Goal: Task Accomplishment & Management: Manage account settings

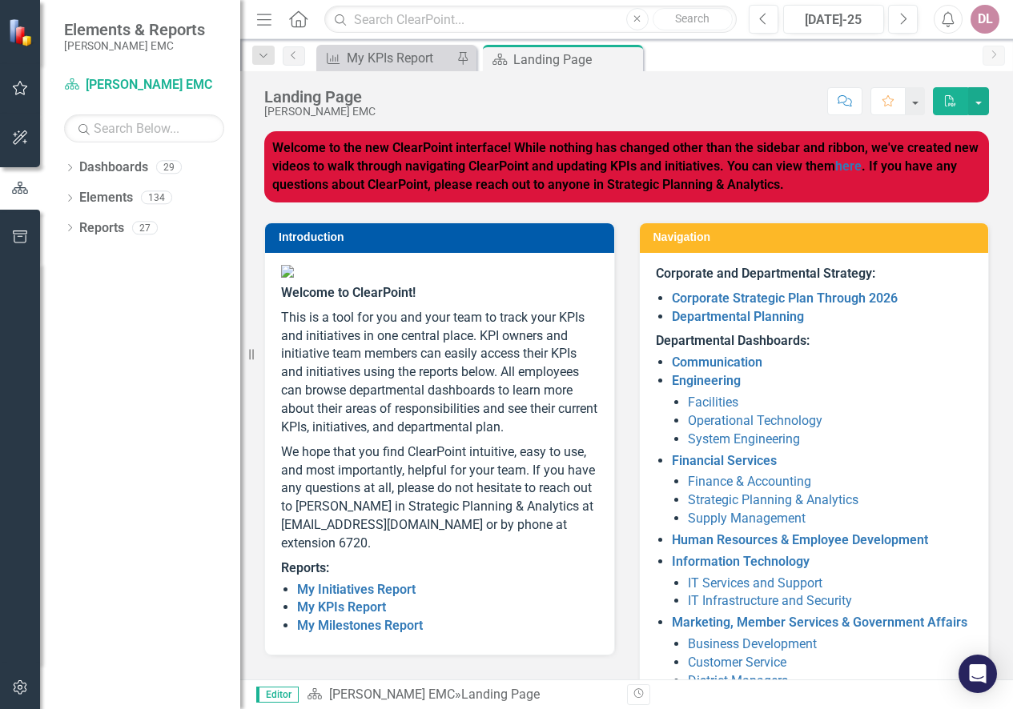
scroll to position [185, 0]
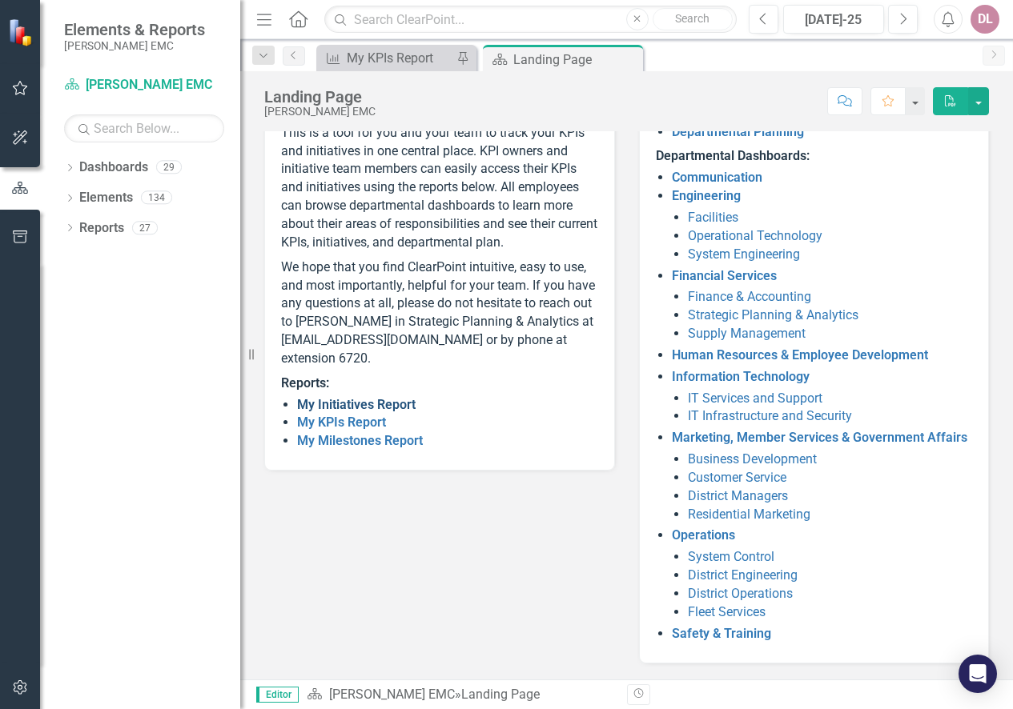
click at [363, 412] on link "My Initiatives Report" at bounding box center [356, 404] width 119 height 15
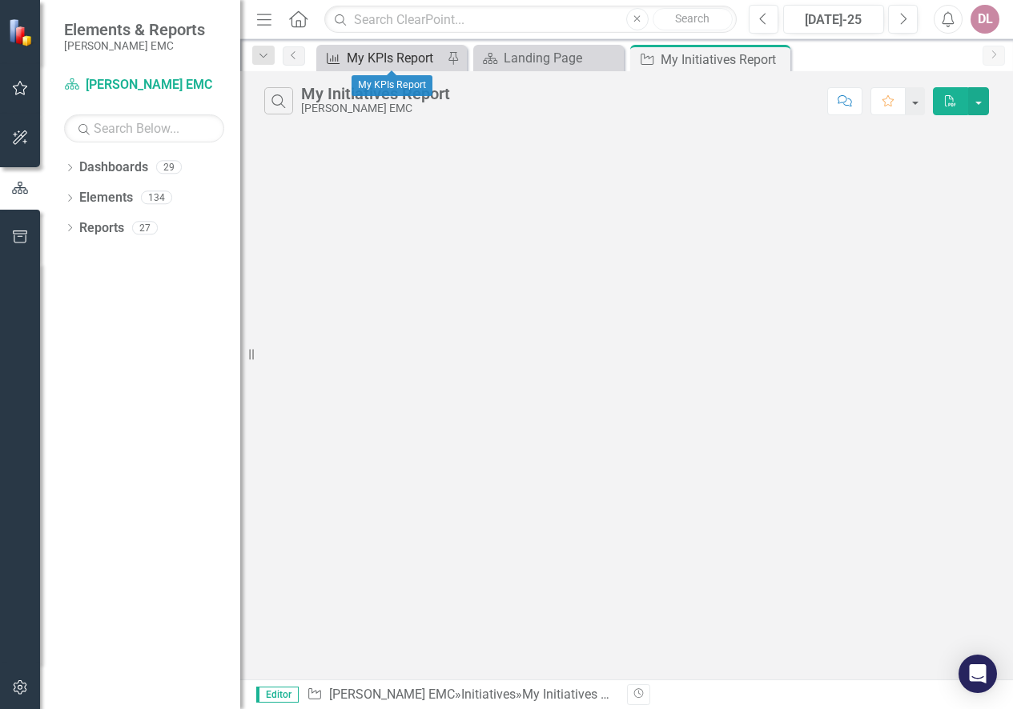
click at [412, 58] on div "My KPIs Report" at bounding box center [395, 58] width 96 height 20
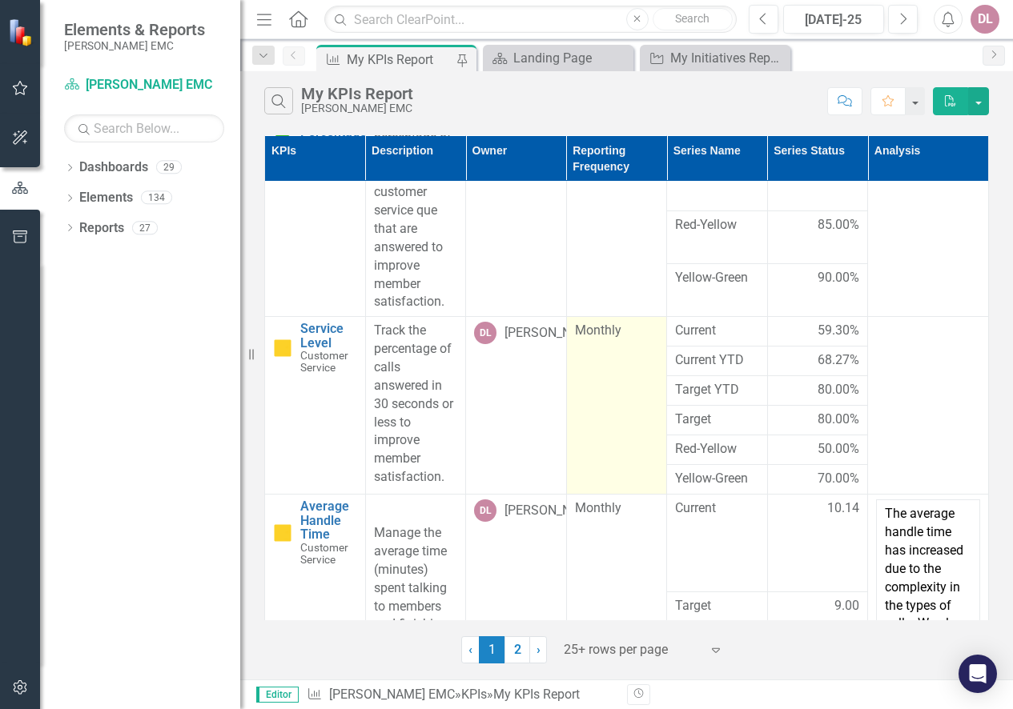
scroll to position [80, 0]
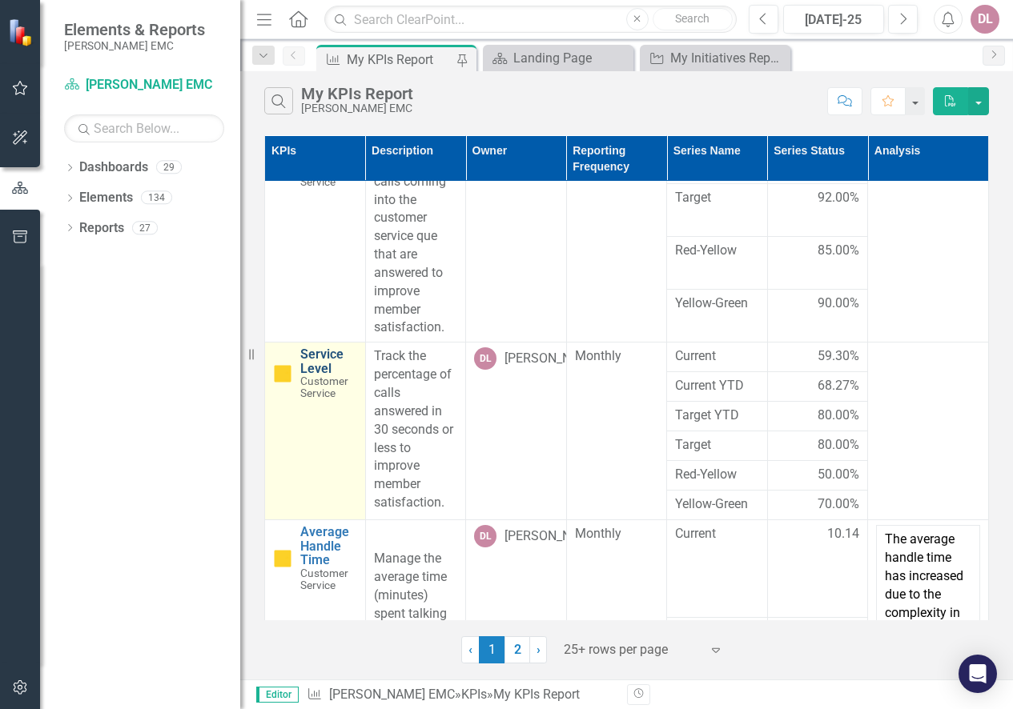
click at [327, 355] on link "Service Level" at bounding box center [328, 361] width 57 height 28
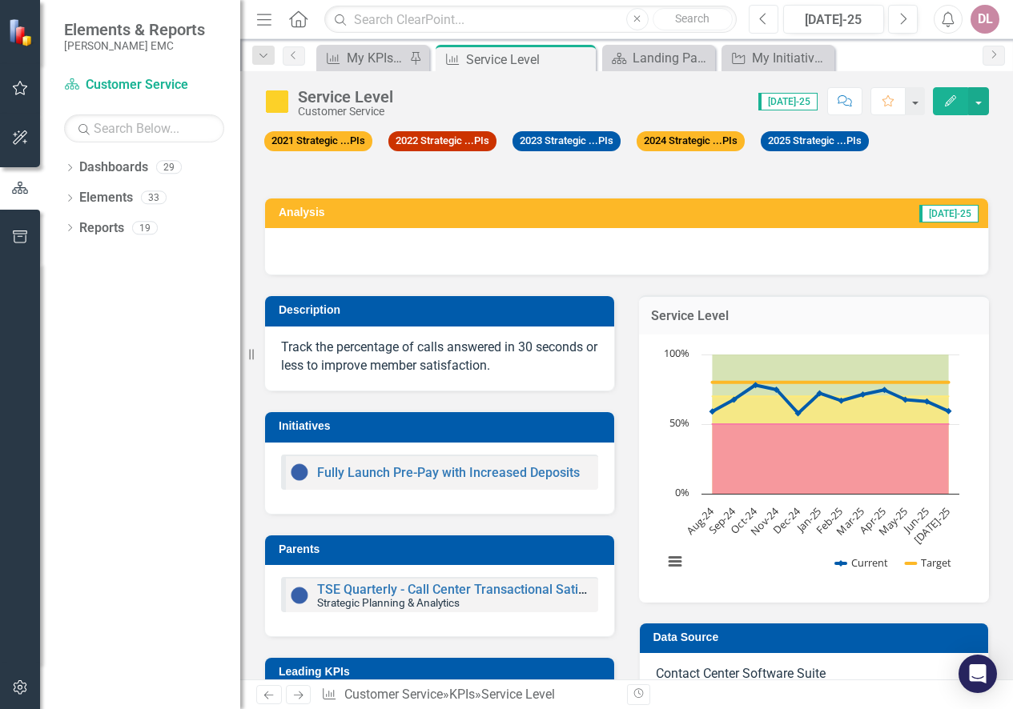
click at [773, 10] on button "Previous" at bounding box center [764, 19] width 30 height 29
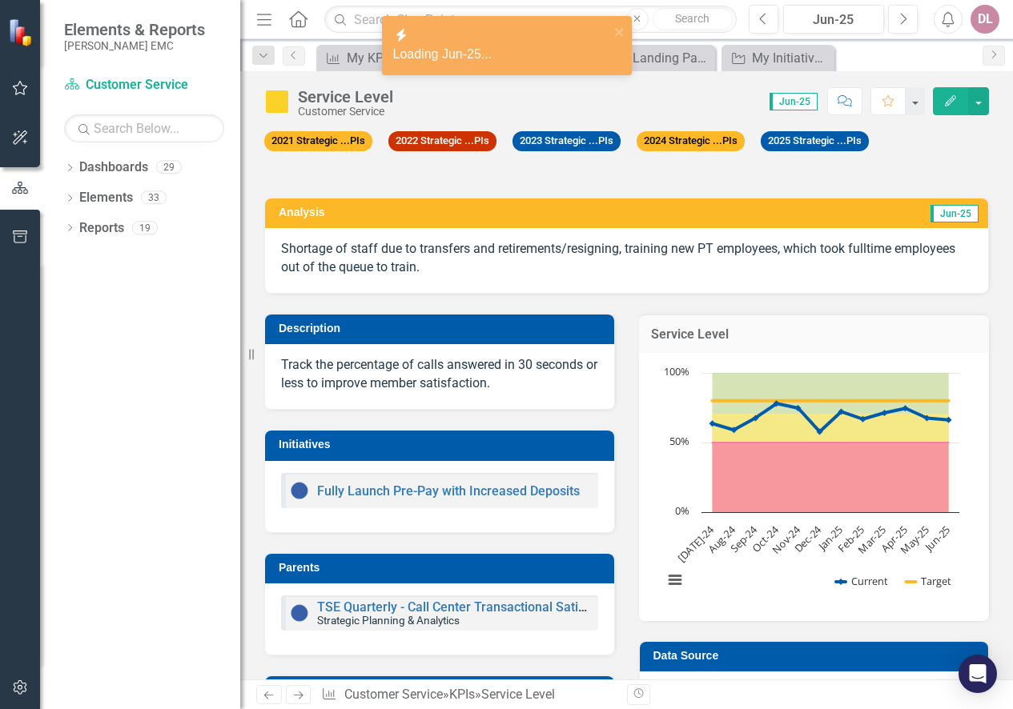
drag, startPoint x: 748, startPoint y: 260, endPoint x: 599, endPoint y: 265, distance: 149.0
click at [747, 259] on p "Shortage of staff due to transfers and retirements/resigning, training new PT e…" at bounding box center [626, 258] width 691 height 37
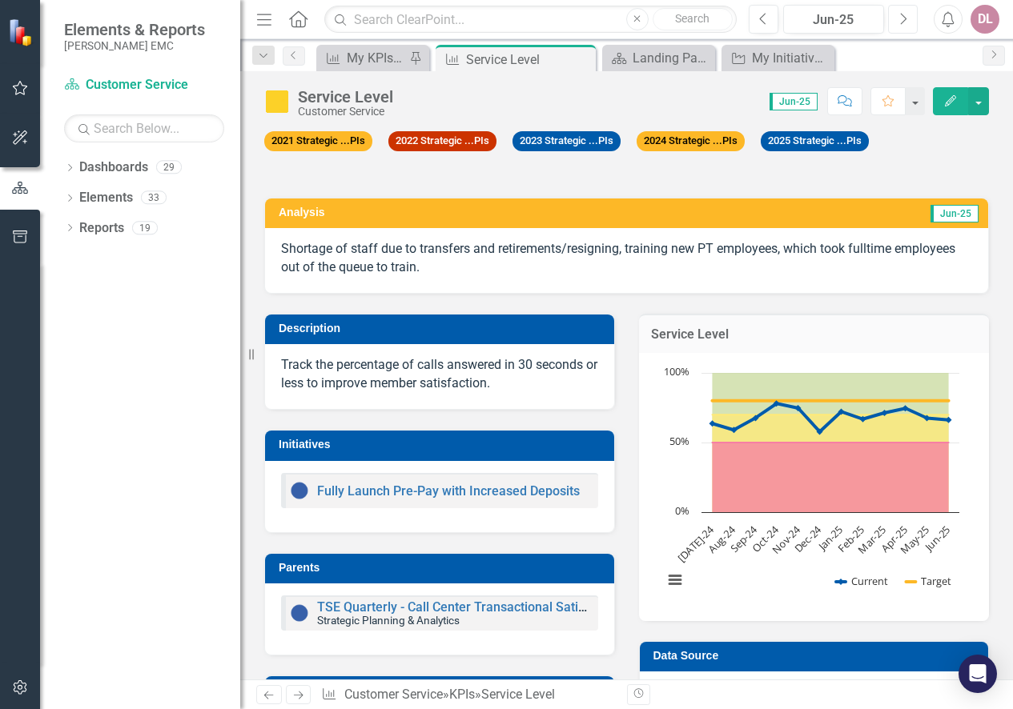
click at [906, 17] on icon "Next" at bounding box center [902, 19] width 9 height 14
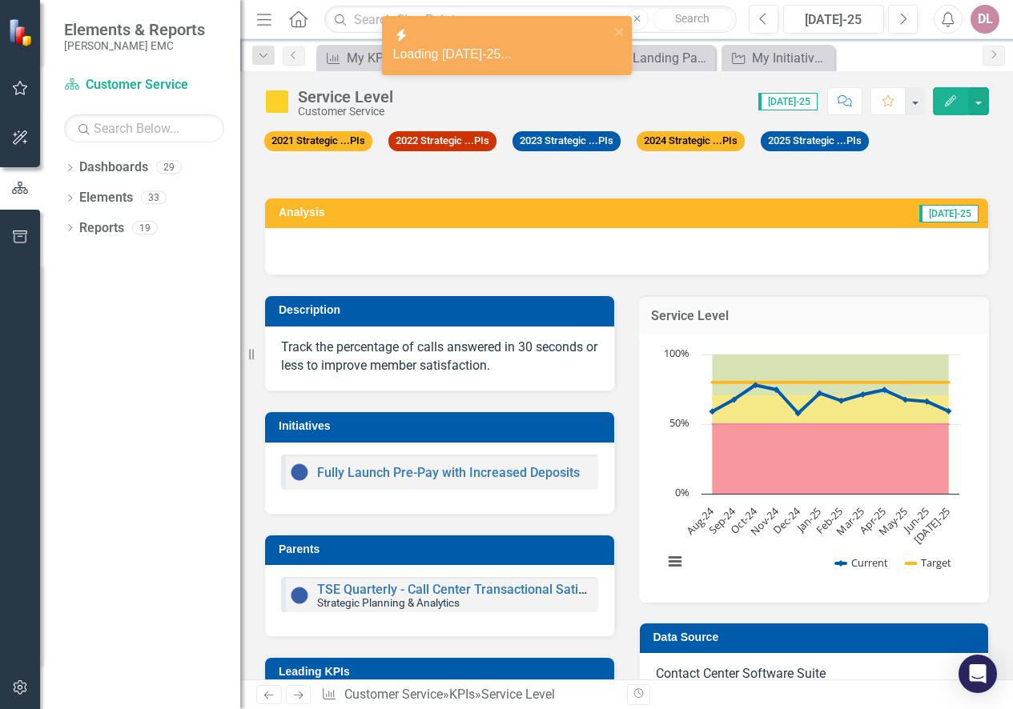
click at [747, 251] on div at bounding box center [626, 251] width 723 height 46
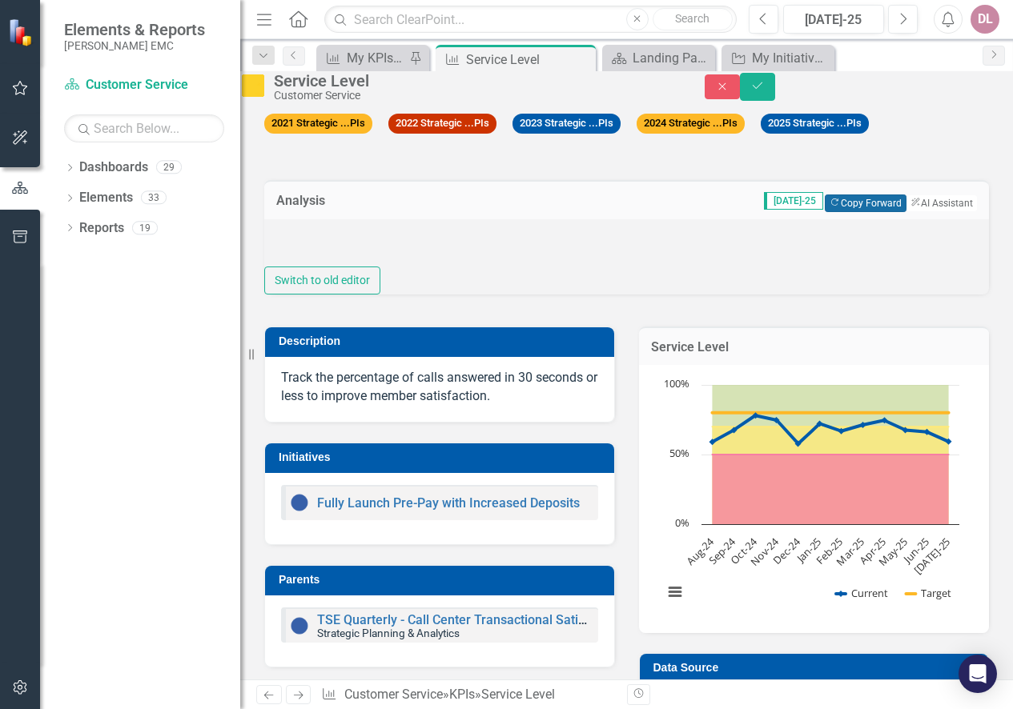
click at [858, 212] on button "Copy Forward Copy Forward" at bounding box center [865, 204] width 81 height 18
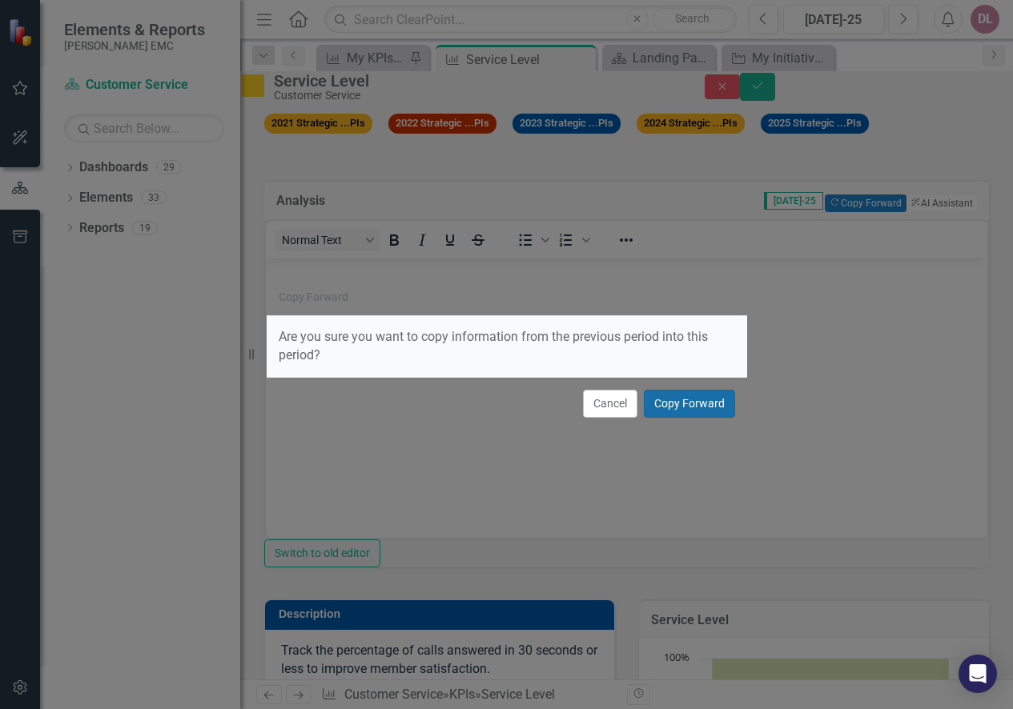
click at [668, 403] on button "Copy Forward" at bounding box center [689, 404] width 91 height 28
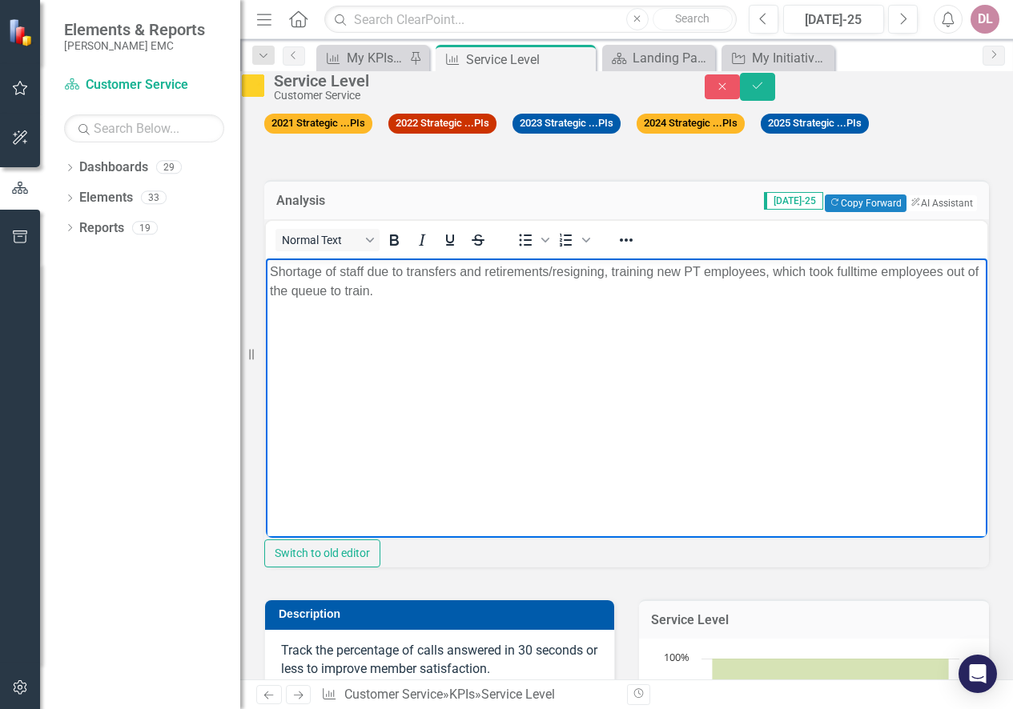
click at [456, 270] on p "Shortage of staff due to transfers and retirements/resigning, training new PT e…" at bounding box center [626, 281] width 713 height 38
click at [504, 286] on p "Shortage of staff due to transfers and retirements/resigning, training new PT e…" at bounding box center [626, 281] width 713 height 38
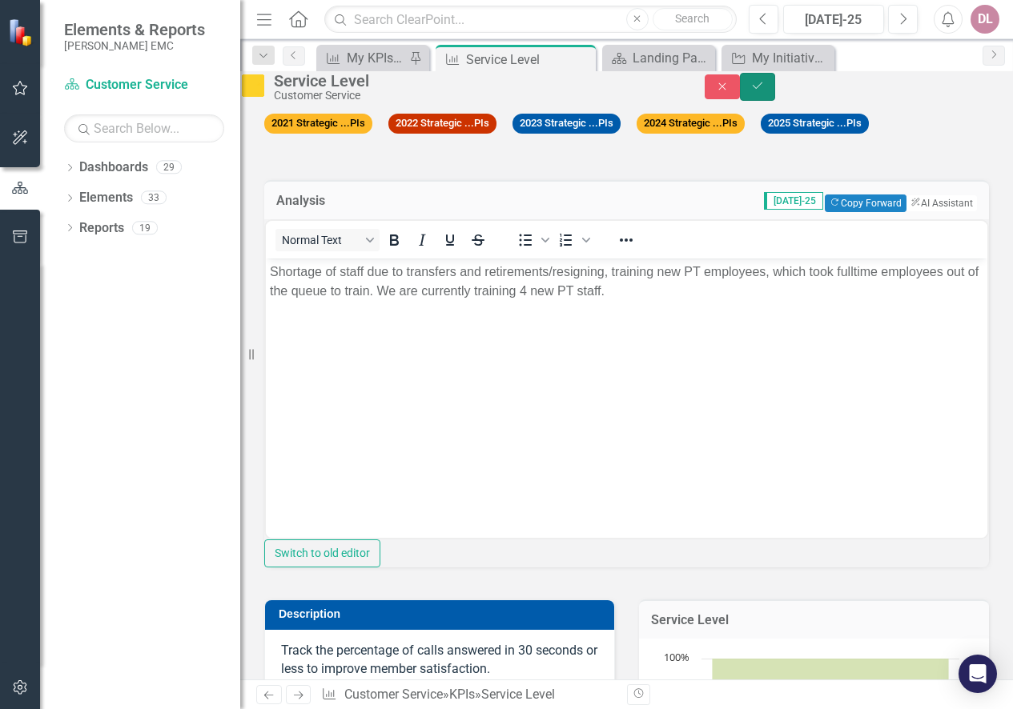
drag, startPoint x: 954, startPoint y: 94, endPoint x: 967, endPoint y: 90, distance: 13.4
click at [775, 95] on button "Save" at bounding box center [757, 87] width 35 height 28
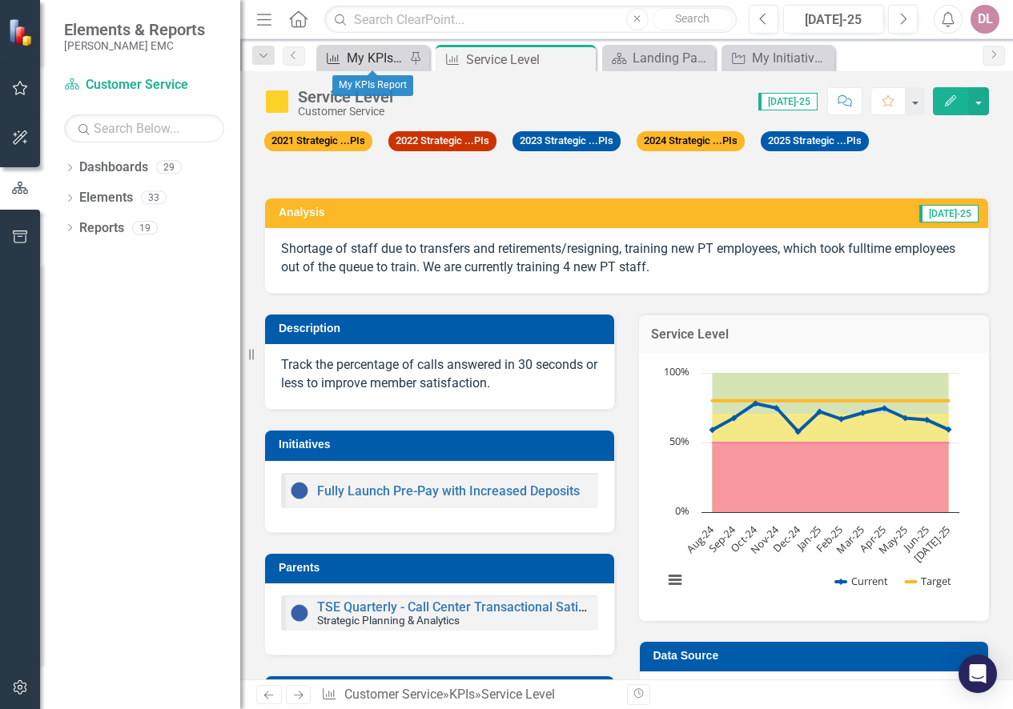
click at [364, 50] on div "My KPIs Report" at bounding box center [376, 58] width 58 height 20
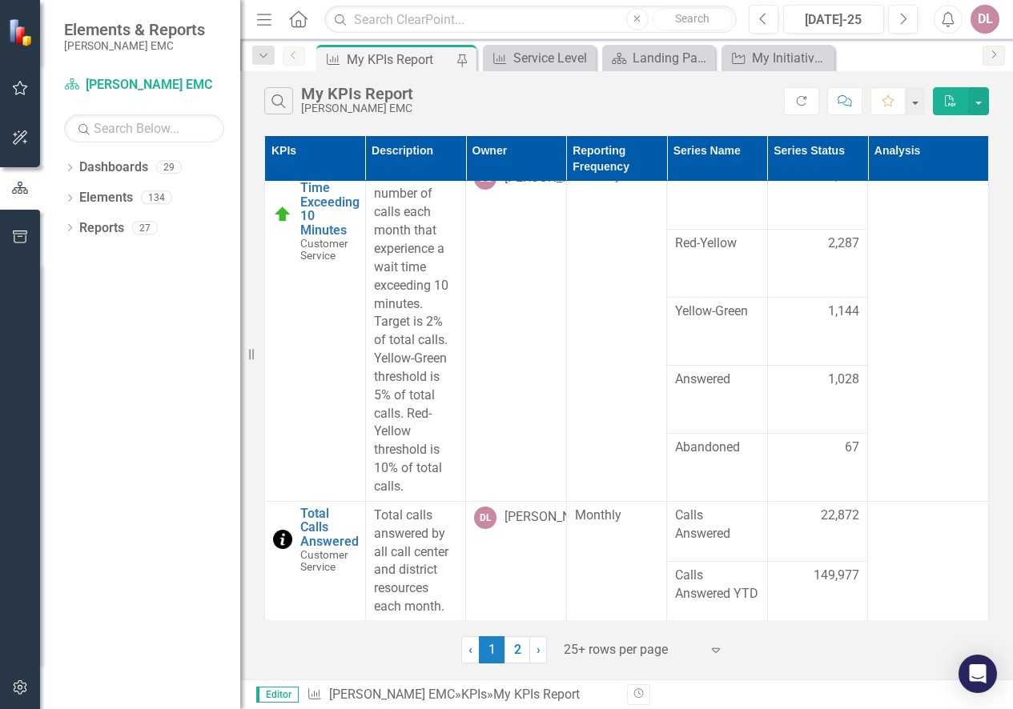
scroll to position [1215, 0]
drag, startPoint x: 515, startPoint y: 649, endPoint x: 517, endPoint y: 633, distance: 16.2
click at [515, 649] on link "2" at bounding box center [517, 650] width 26 height 27
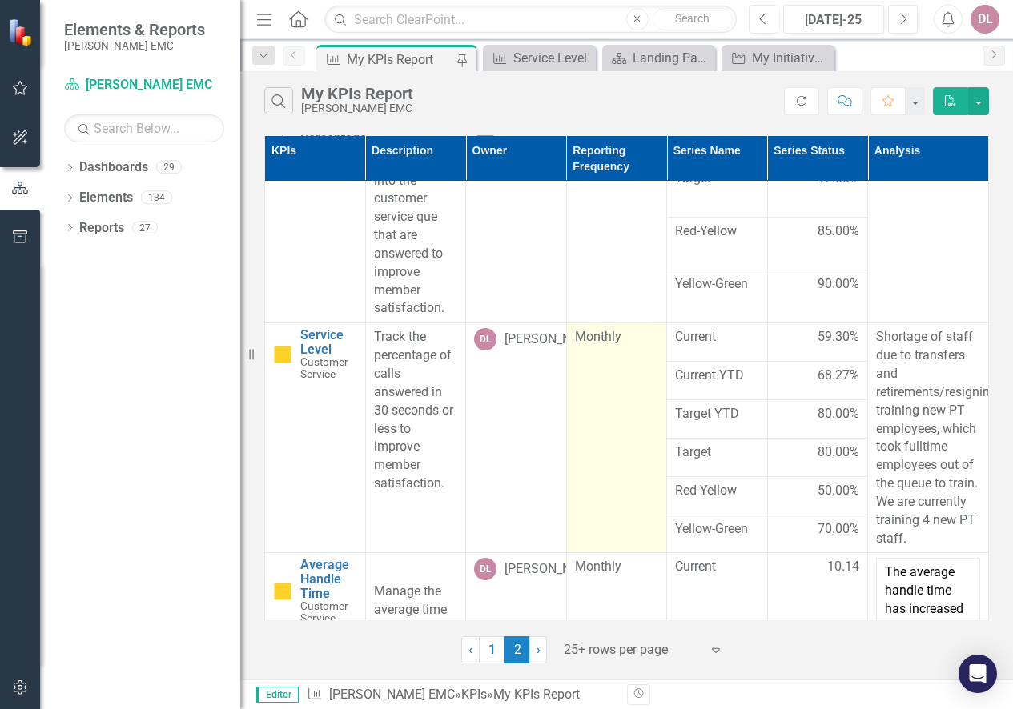
scroll to position [0, 0]
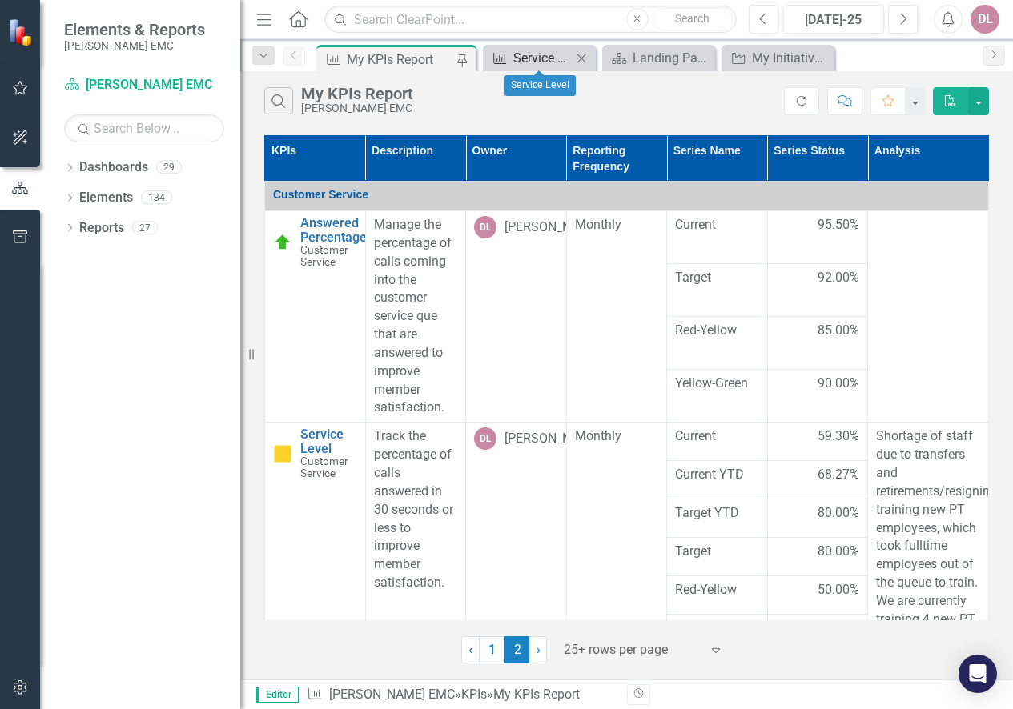
click at [553, 58] on div "Service Level" at bounding box center [542, 58] width 58 height 20
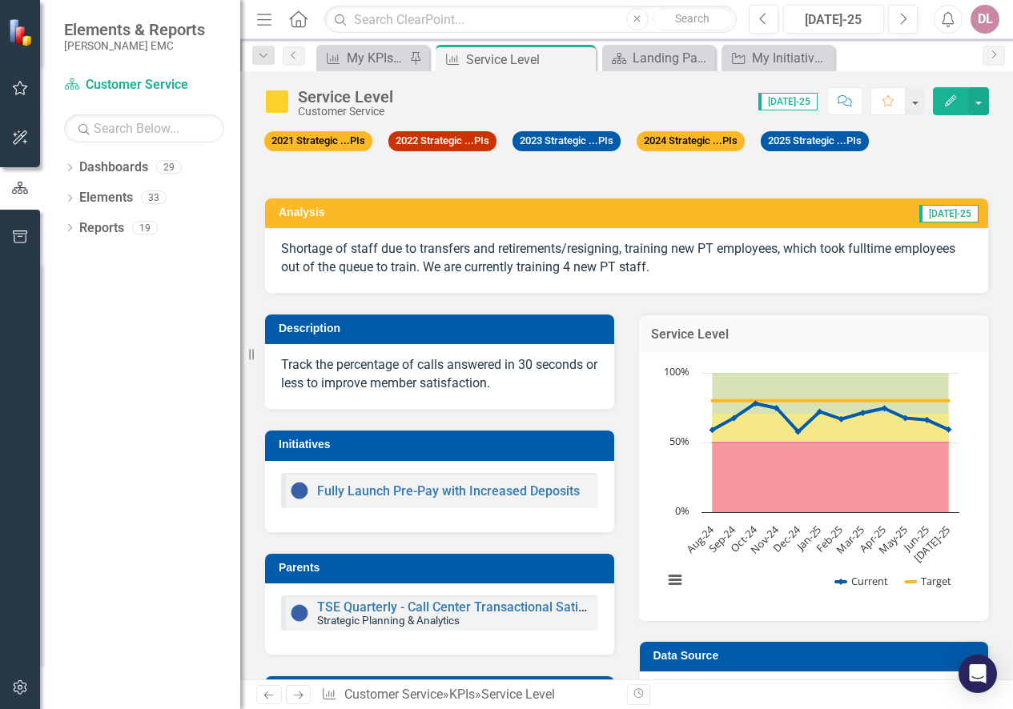
click at [294, 697] on icon "Next" at bounding box center [298, 695] width 14 height 10
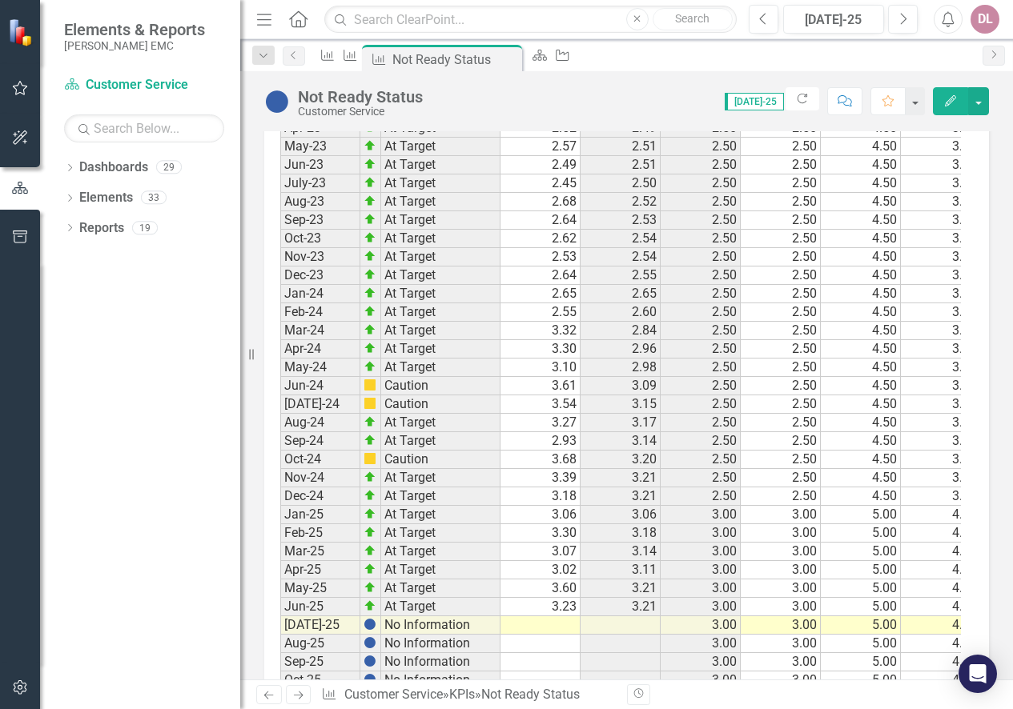
scroll to position [1441, 0]
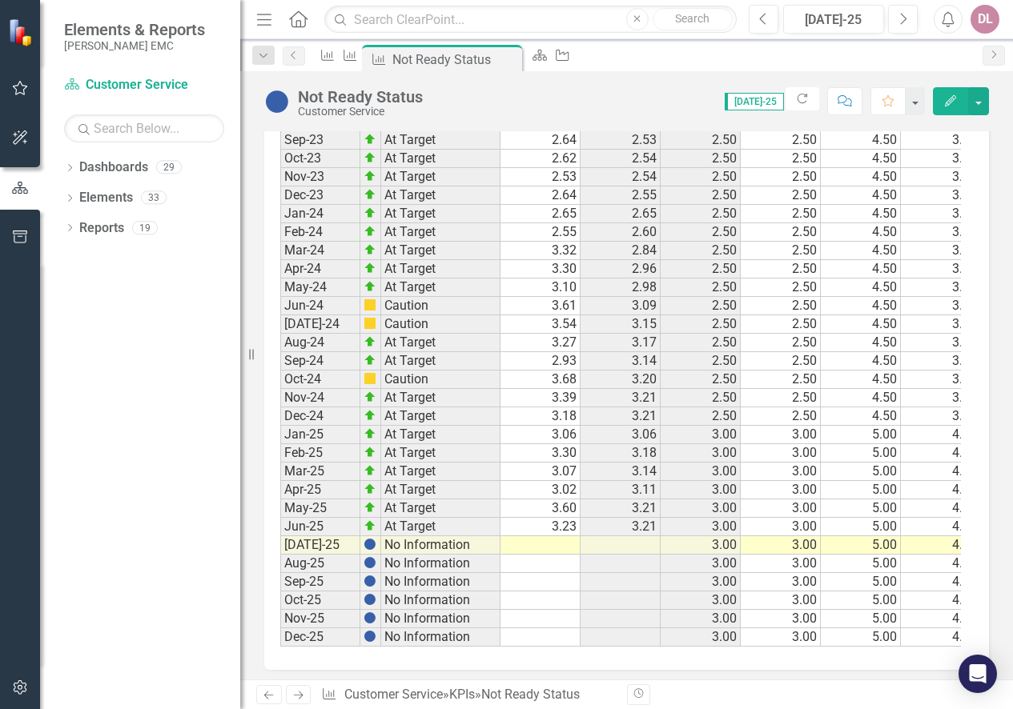
click at [309, 691] on link "Next" at bounding box center [299, 694] width 26 height 19
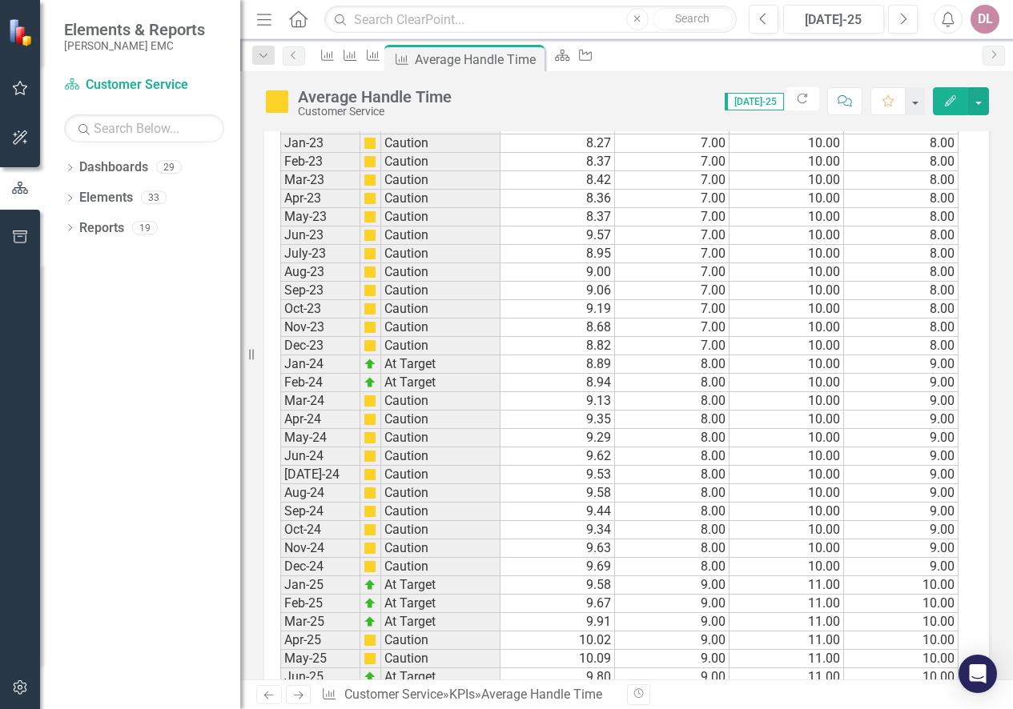
scroll to position [1504, 0]
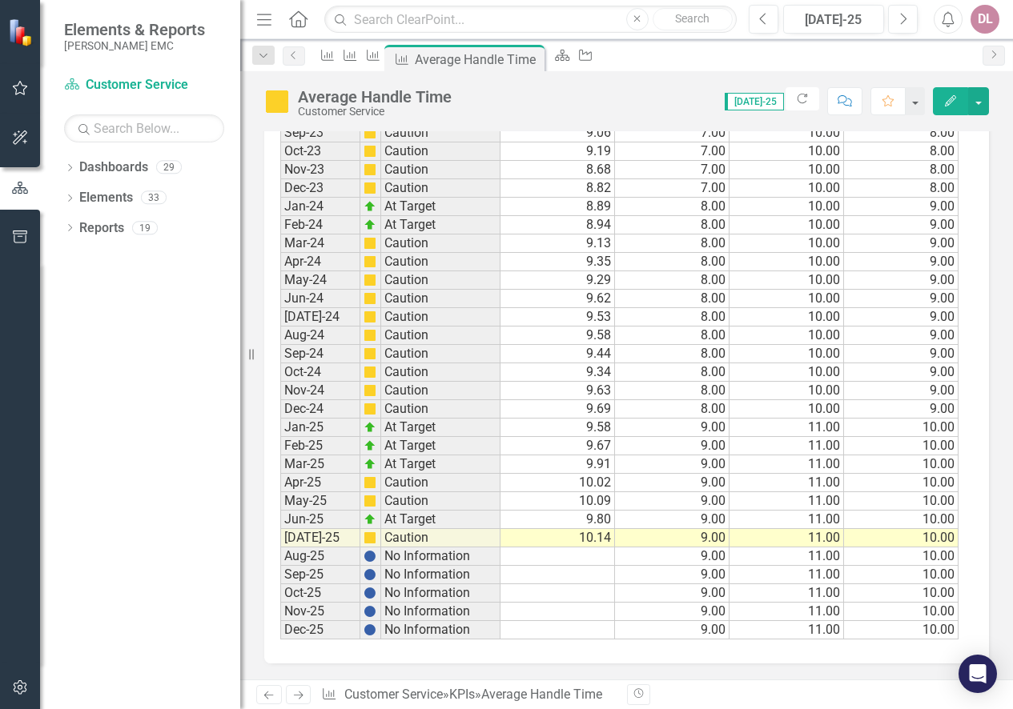
click at [298, 693] on icon "Next" at bounding box center [298, 695] width 14 height 10
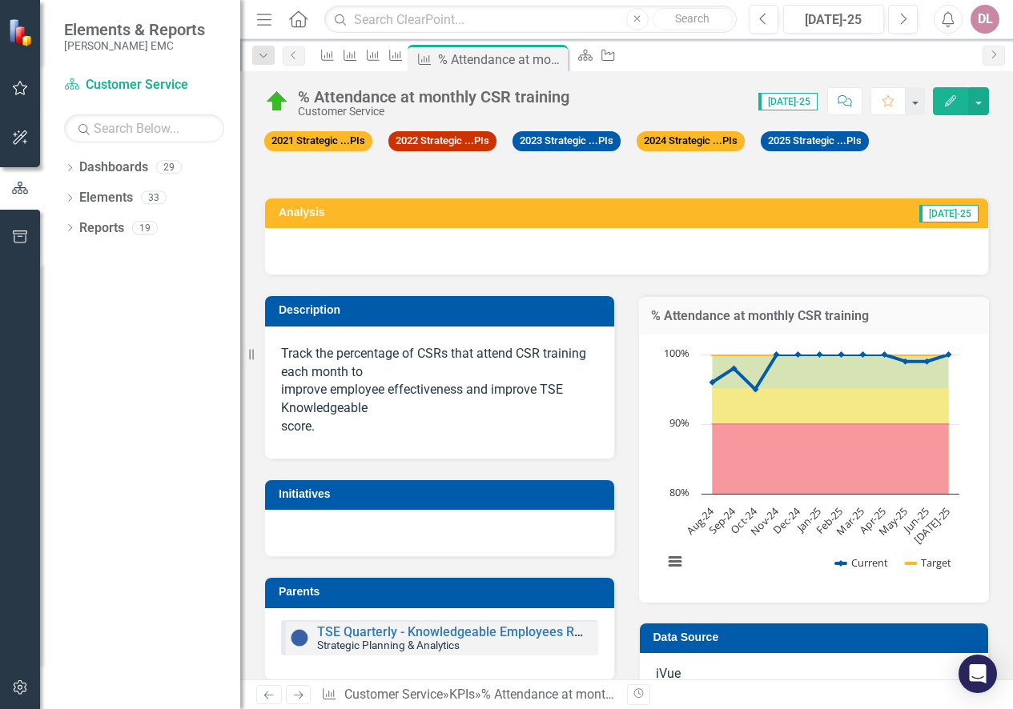
click at [263, 697] on icon "Previous" at bounding box center [269, 695] width 14 height 10
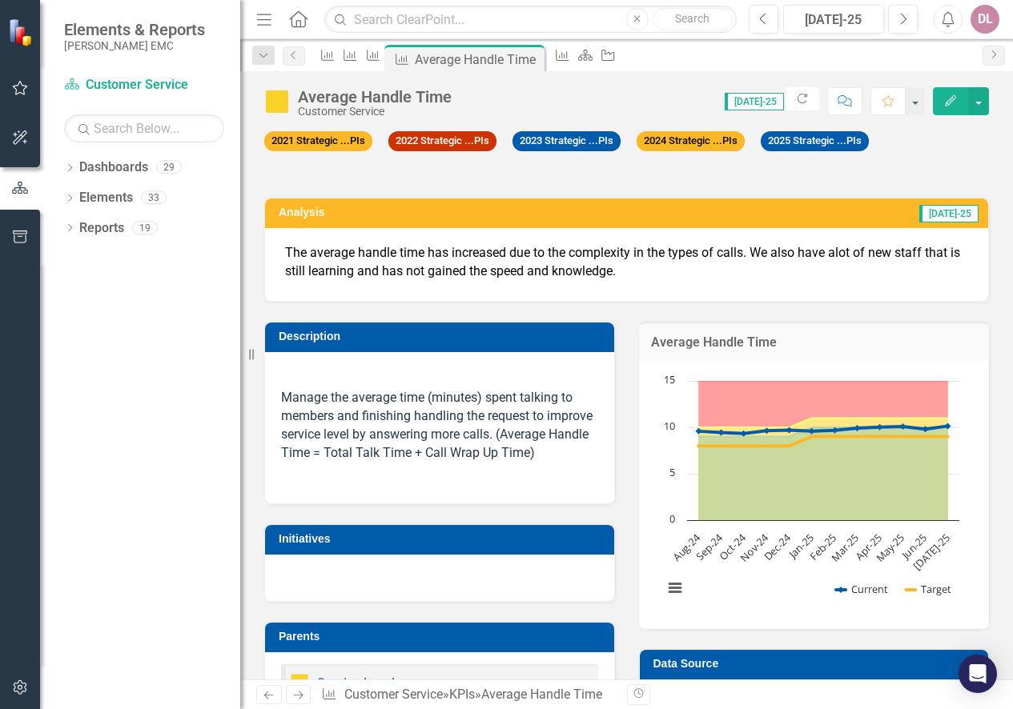
click at [296, 696] on icon at bounding box center [299, 696] width 10 height 8
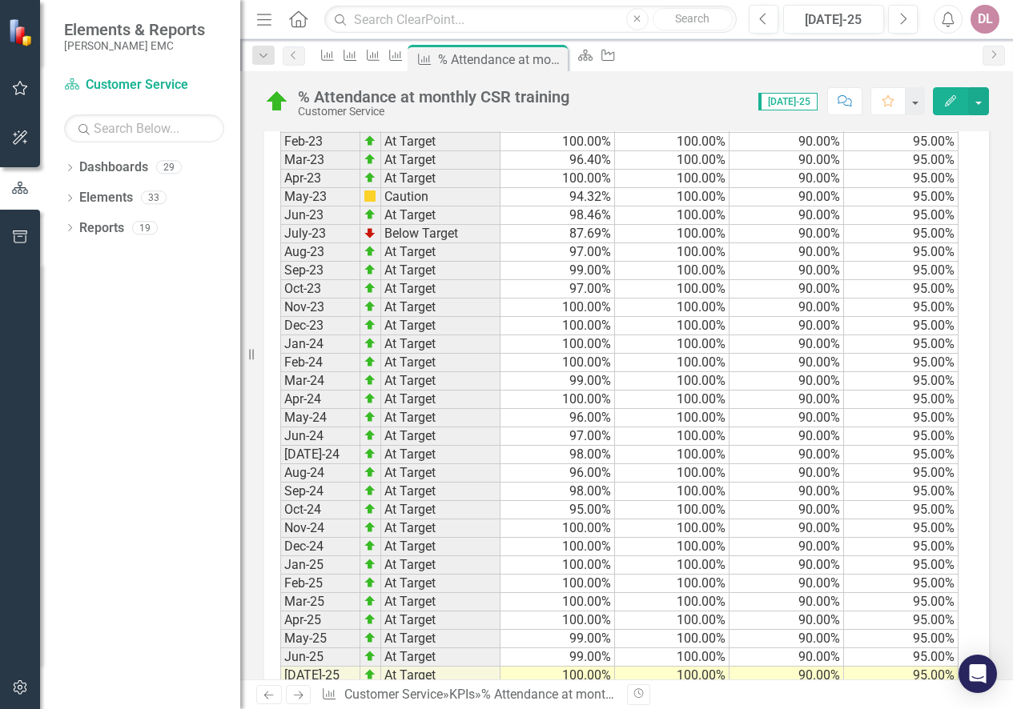
scroll to position [1442, 0]
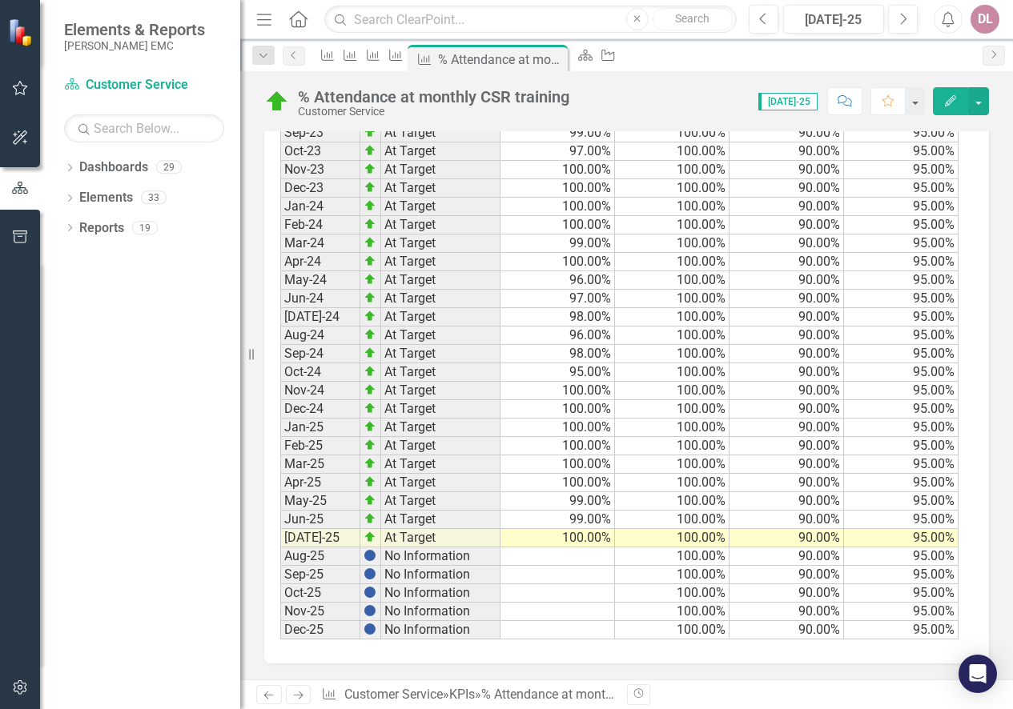
click at [303, 685] on link "Next" at bounding box center [299, 694] width 26 height 19
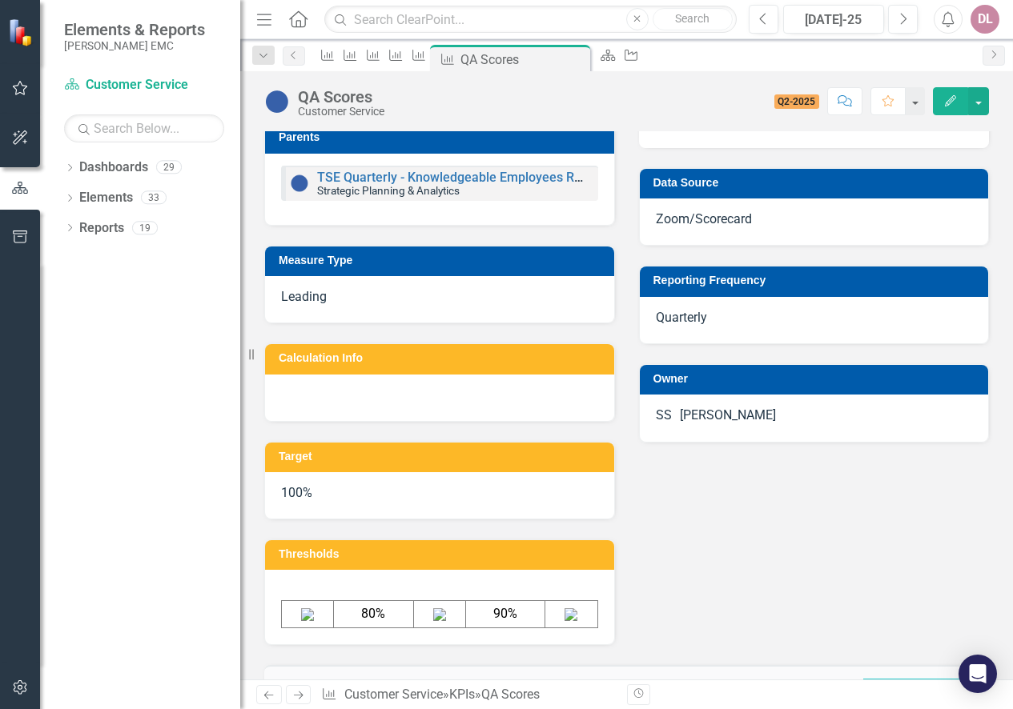
scroll to position [452, 0]
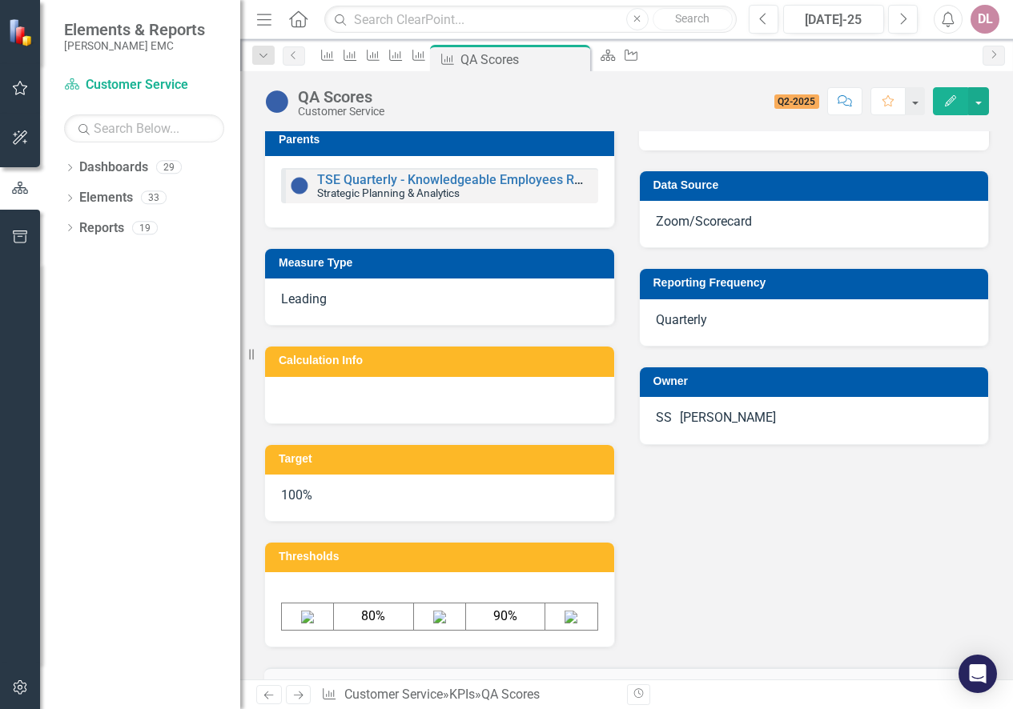
click at [301, 706] on div "Previous Next KPI Customer Service » KPIs » QA Scores Revision History" at bounding box center [626, 695] width 773 height 30
click at [299, 696] on icon at bounding box center [299, 696] width 10 height 8
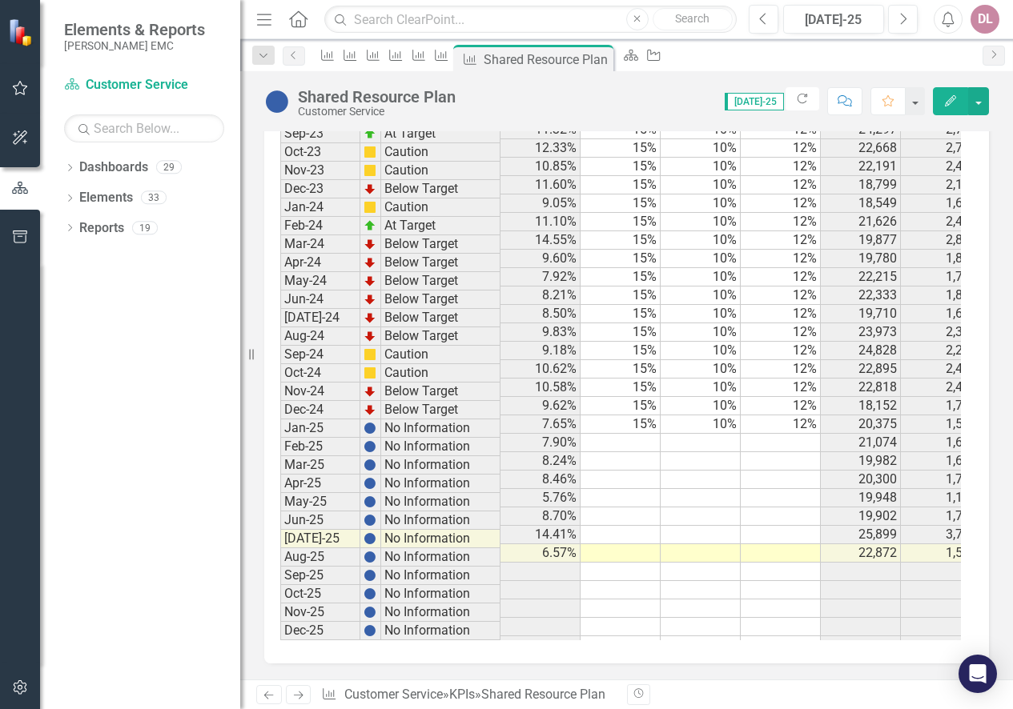
click at [304, 695] on icon "Next" at bounding box center [298, 695] width 14 height 10
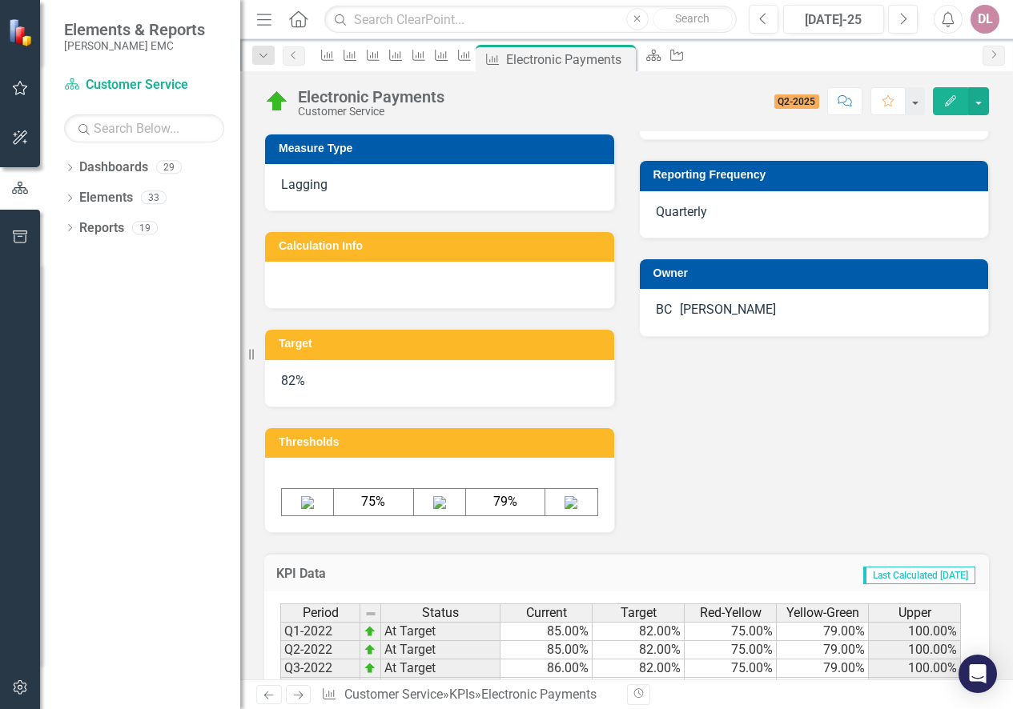
scroll to position [846, 0]
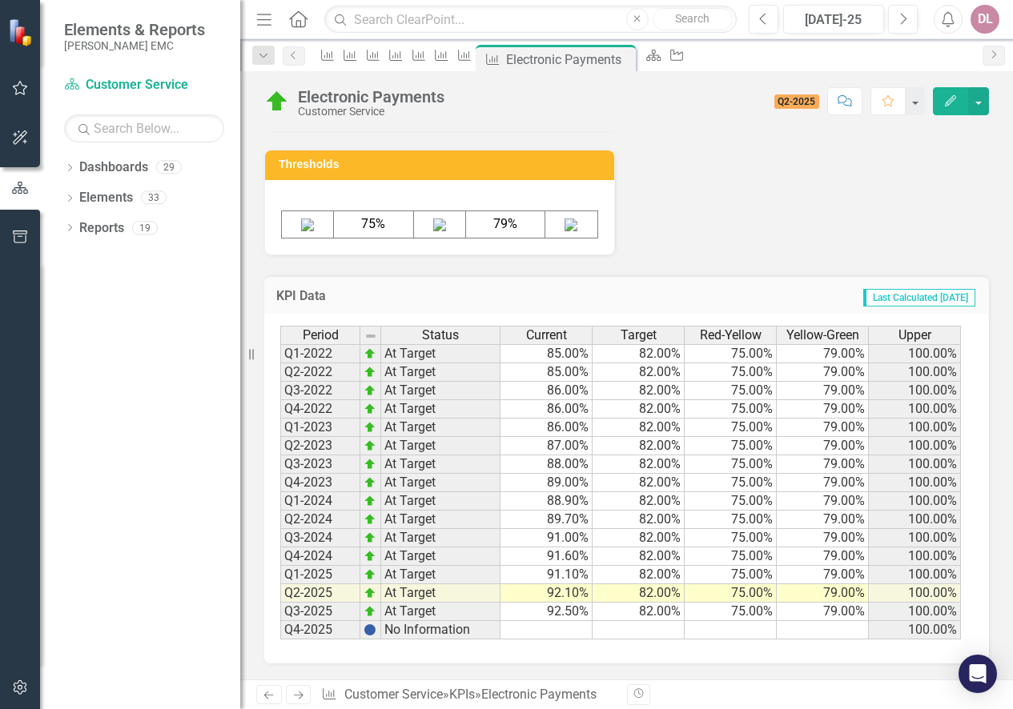
click at [311, 692] on div "Previous Next KPI Customer Service » KPIs » Electronic Payments" at bounding box center [435, 694] width 359 height 19
click at [300, 690] on icon "Next" at bounding box center [298, 695] width 14 height 10
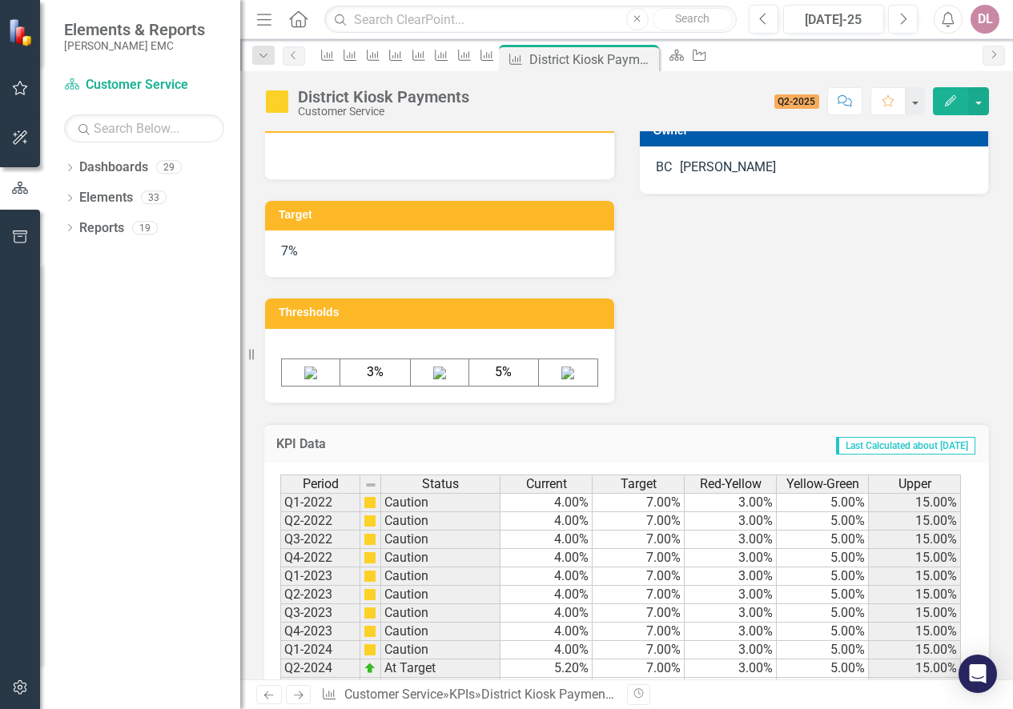
scroll to position [878, 0]
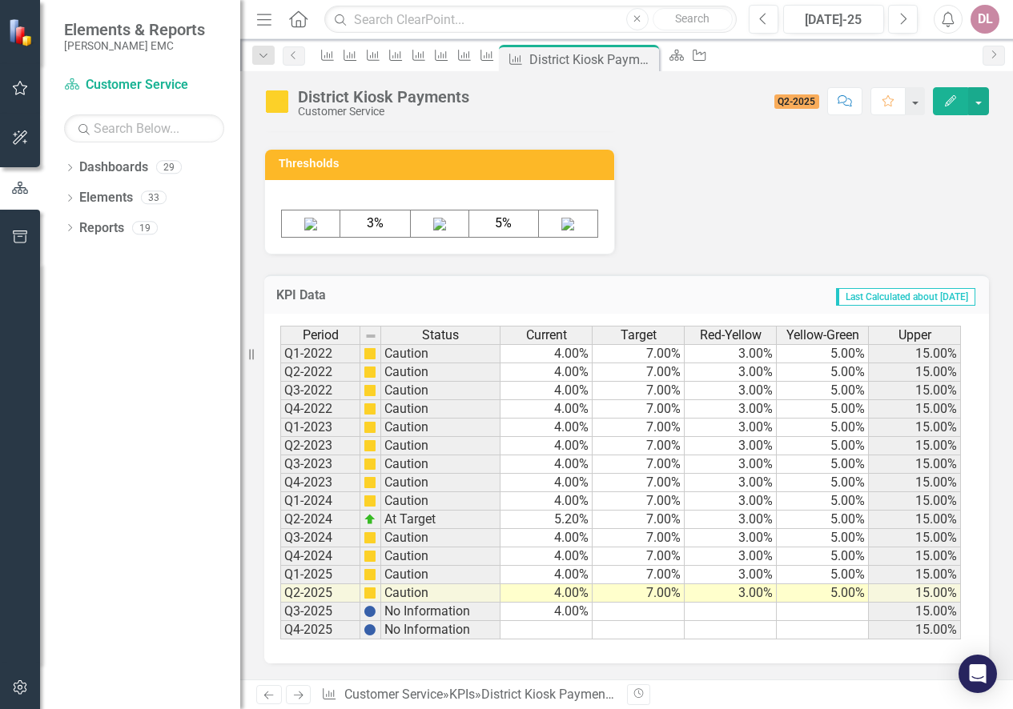
click at [303, 693] on icon "Next" at bounding box center [298, 695] width 14 height 10
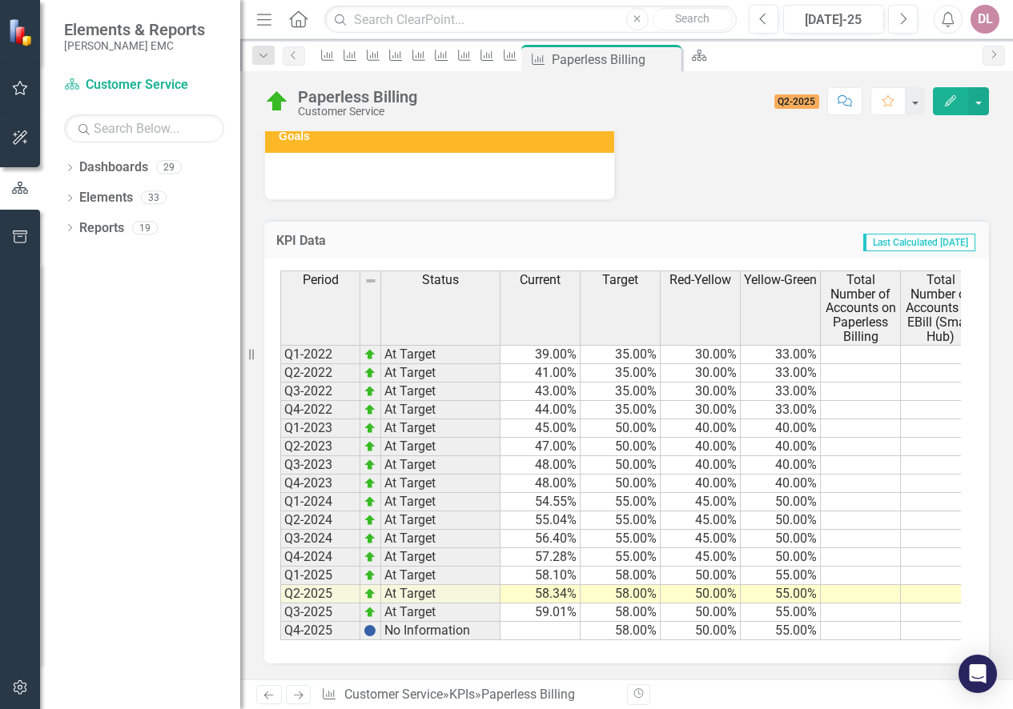
scroll to position [999, 0]
click at [300, 691] on icon "Next" at bounding box center [298, 695] width 14 height 10
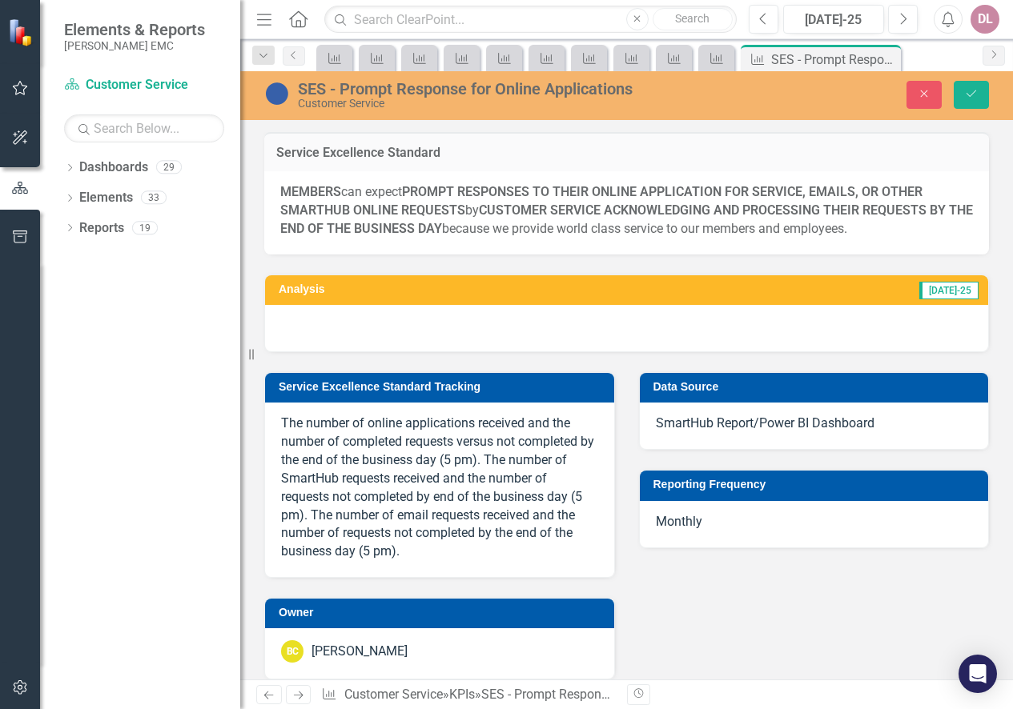
scroll to position [1801, 0]
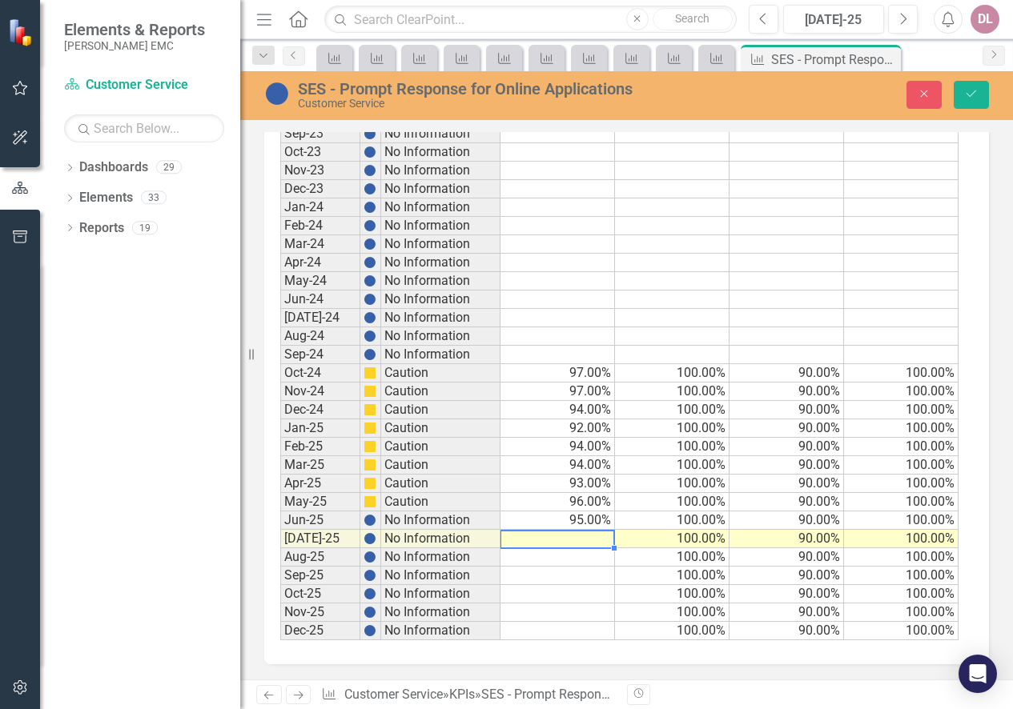
click at [578, 539] on td at bounding box center [557, 539] width 114 height 18
click at [576, 534] on td at bounding box center [557, 539] width 114 height 18
type textarea "91"
type textarea "86"
click at [968, 93] on icon "Save" at bounding box center [971, 93] width 14 height 11
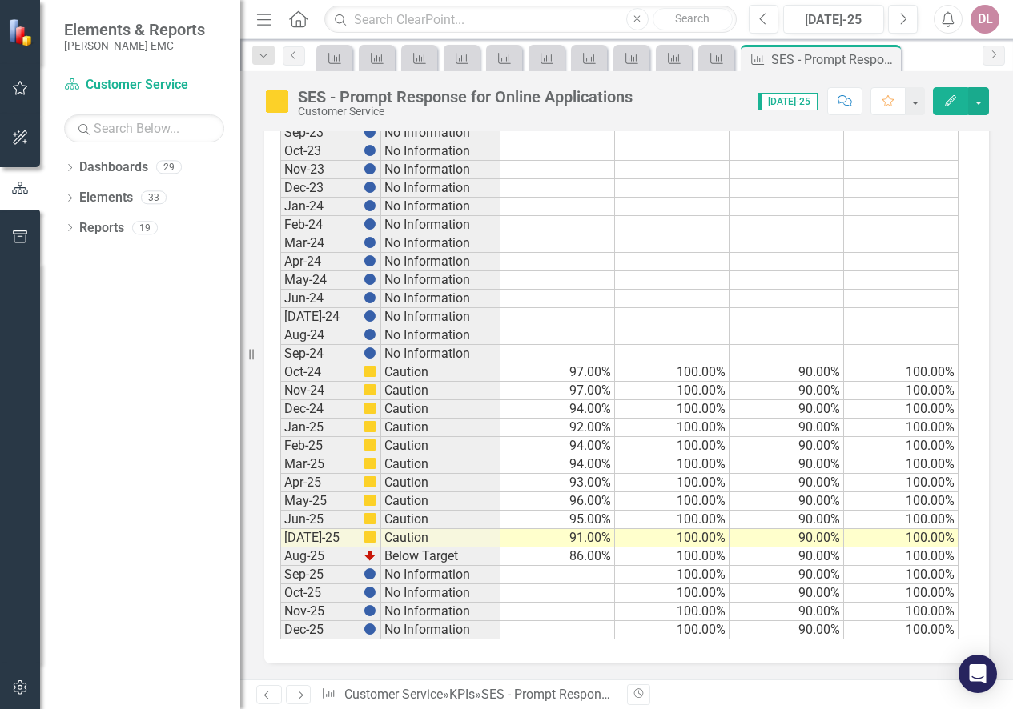
click at [588, 552] on td "86.00%" at bounding box center [557, 557] width 114 height 18
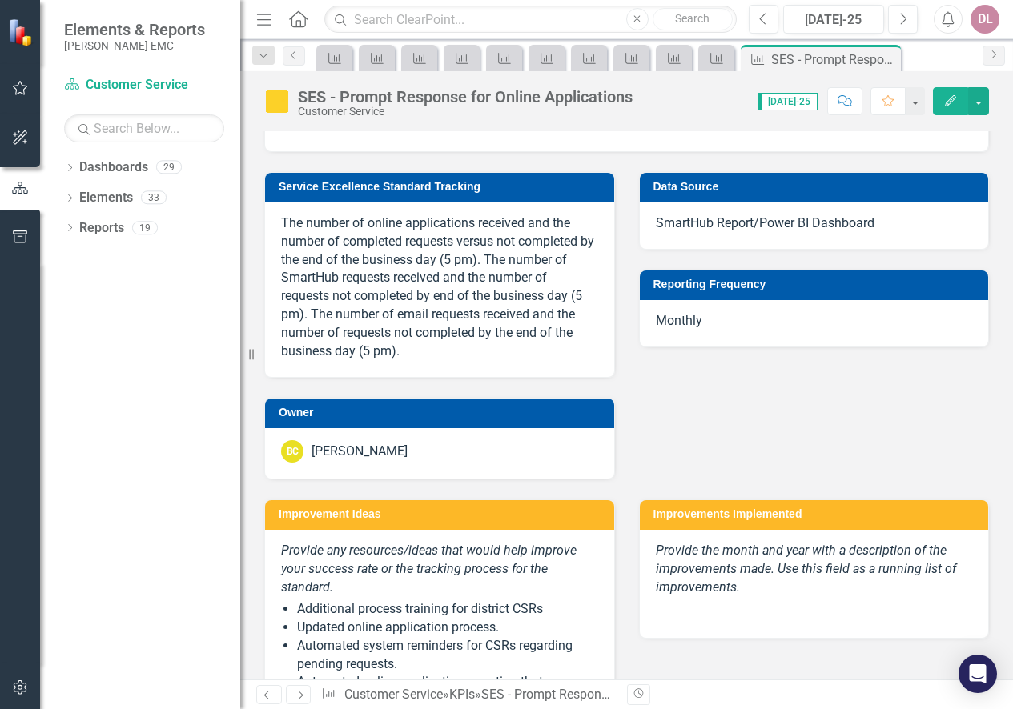
scroll to position [0, 0]
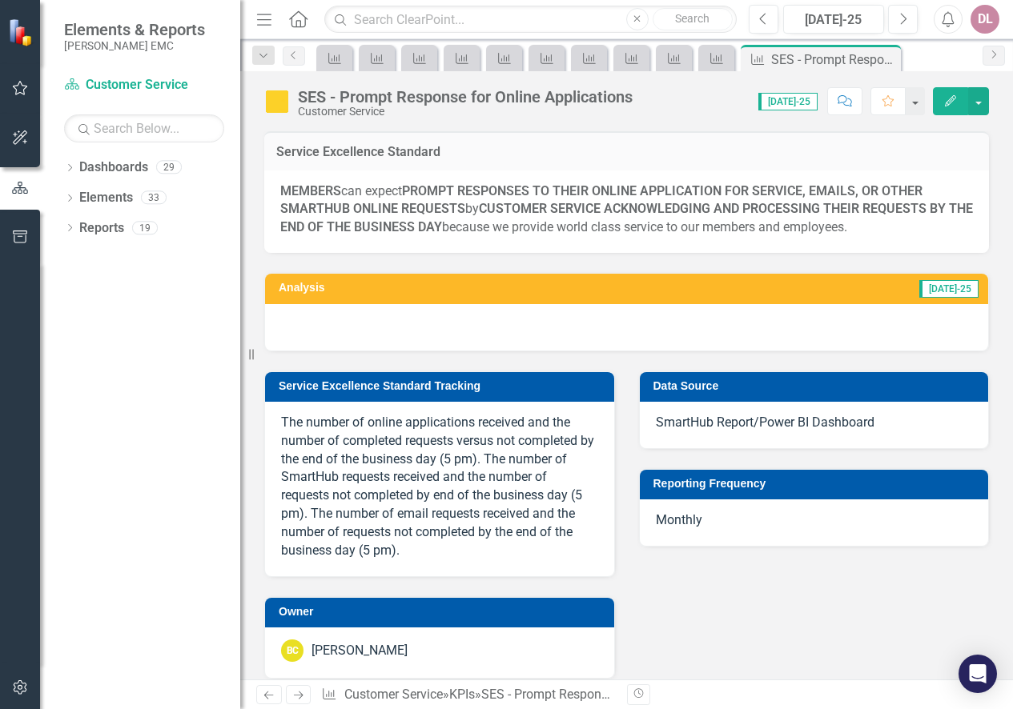
click at [364, 311] on div at bounding box center [626, 327] width 723 height 46
drag, startPoint x: 846, startPoint y: 310, endPoint x: 827, endPoint y: 319, distance: 21.1
click at [846, 310] on div at bounding box center [626, 327] width 723 height 46
click at [818, 323] on div at bounding box center [626, 327] width 723 height 46
click at [817, 323] on div at bounding box center [626, 327] width 723 height 46
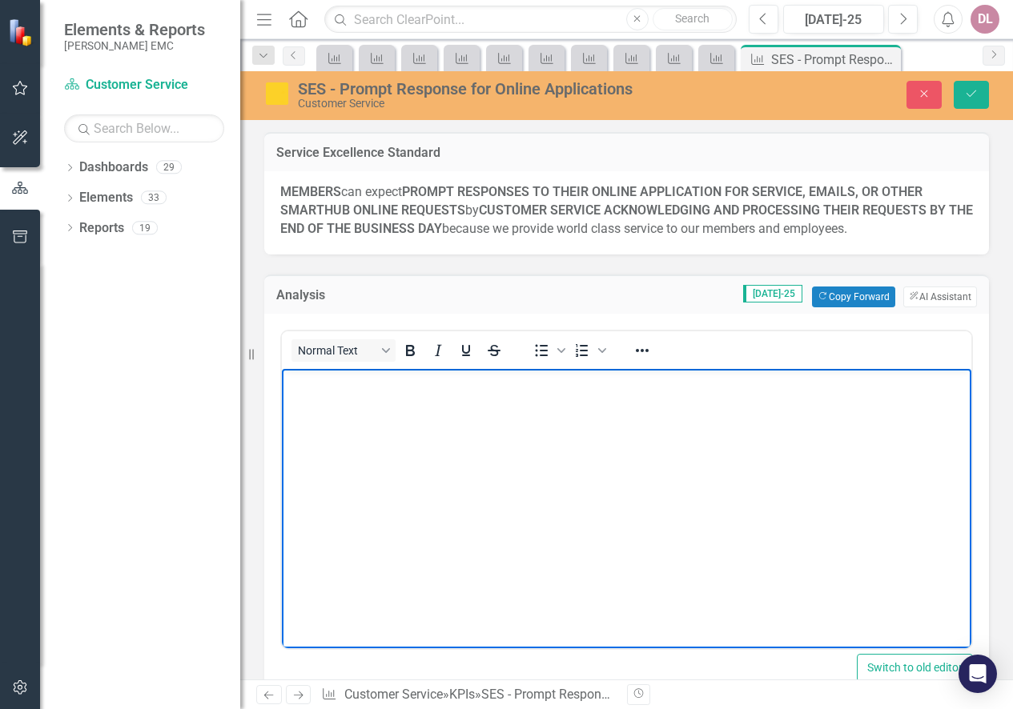
click at [374, 402] on body "Rich Text Area. Press ALT-0 for help." at bounding box center [626, 488] width 689 height 240
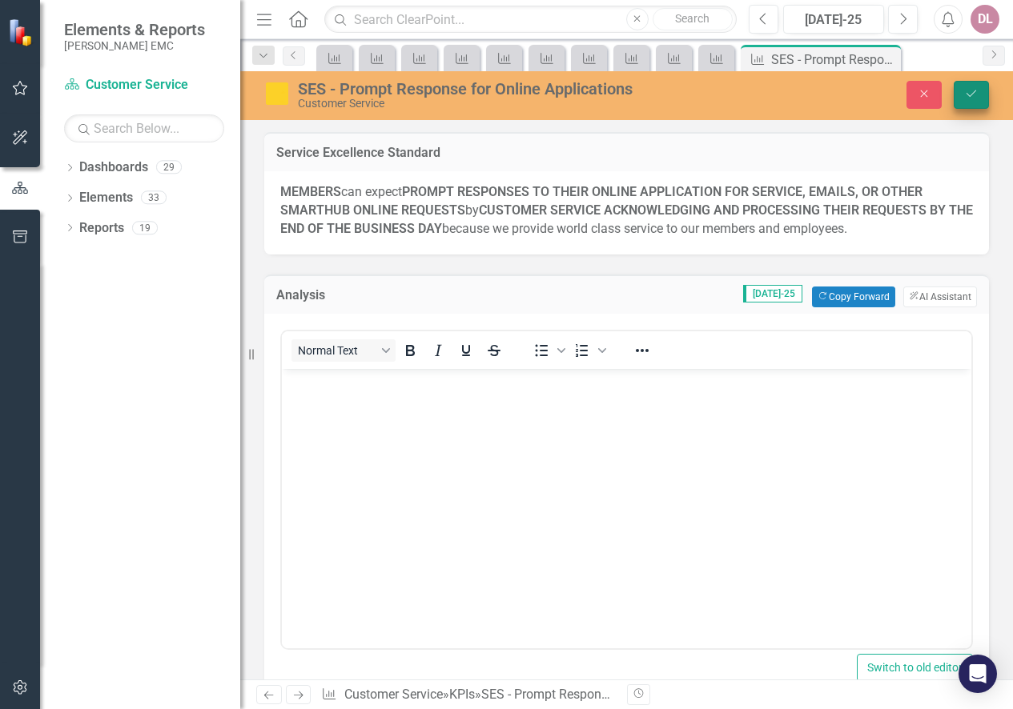
drag, startPoint x: 970, startPoint y: 91, endPoint x: 877, endPoint y: 275, distance: 205.9
click at [970, 91] on icon "Save" at bounding box center [971, 93] width 14 height 11
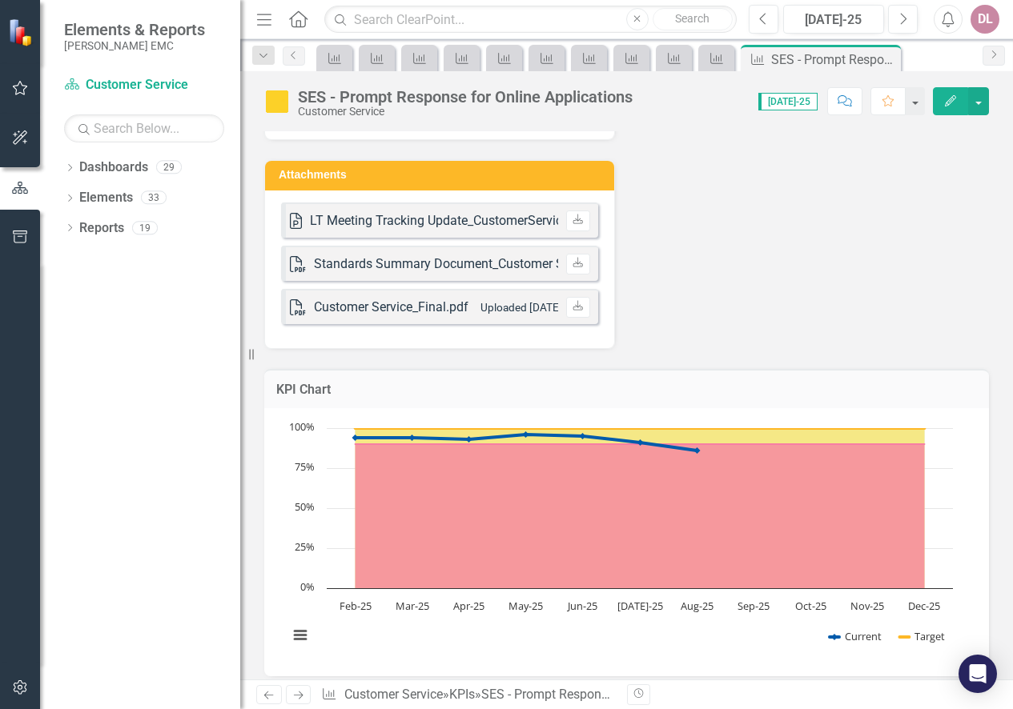
scroll to position [721, 0]
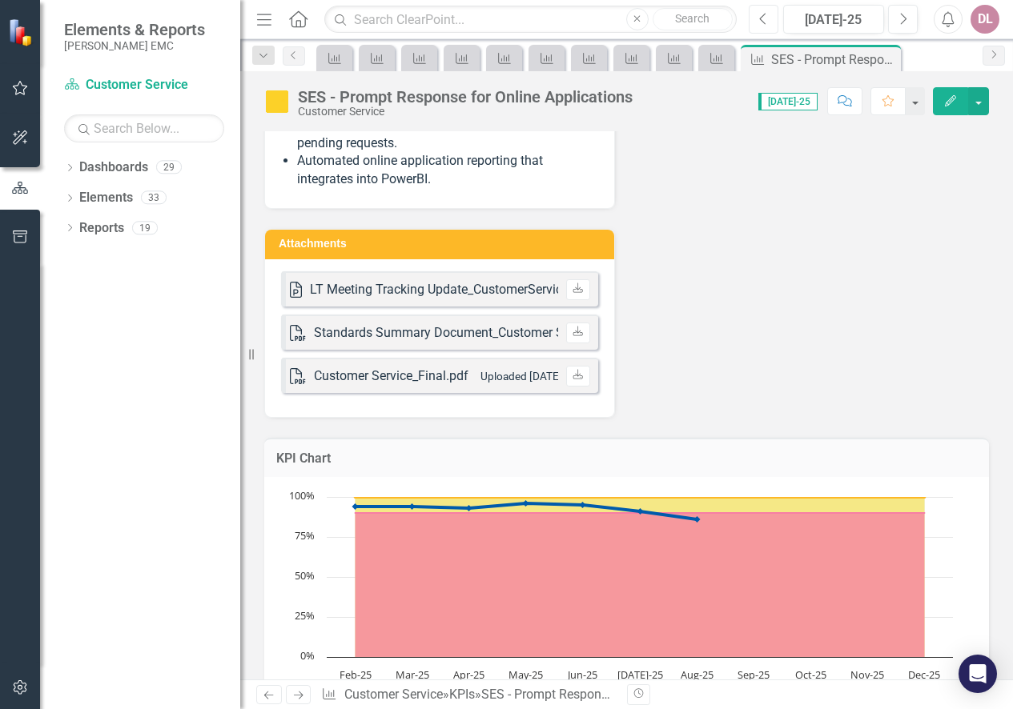
click at [762, 14] on icon "Previous" at bounding box center [763, 19] width 9 height 14
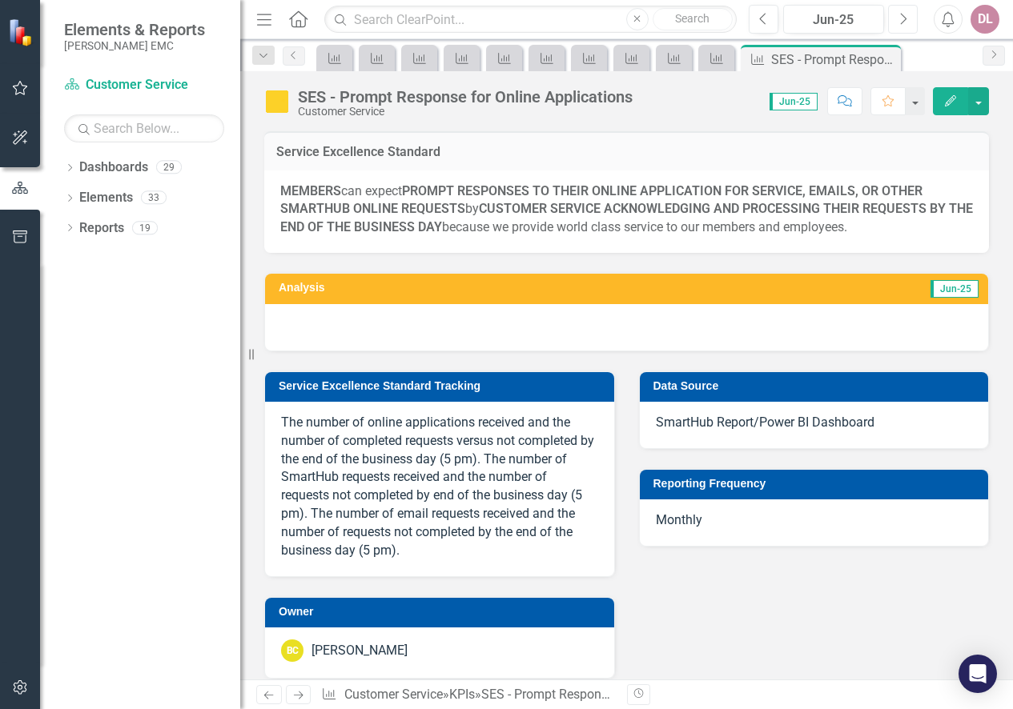
click at [910, 17] on button "Next" at bounding box center [903, 19] width 30 height 29
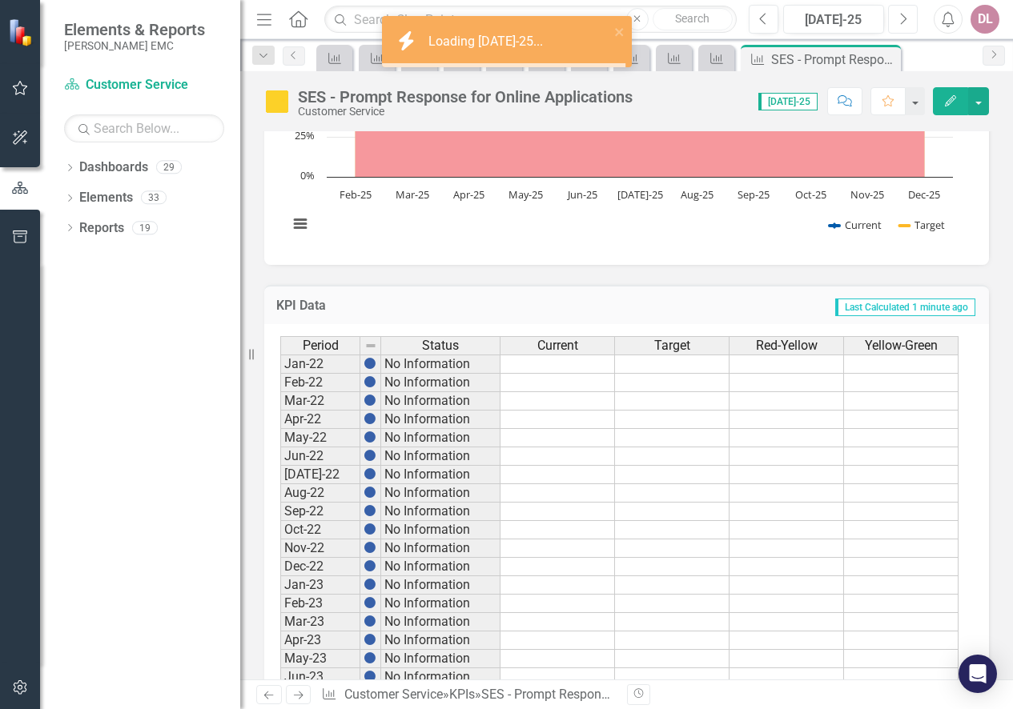
scroll to position [1762, 0]
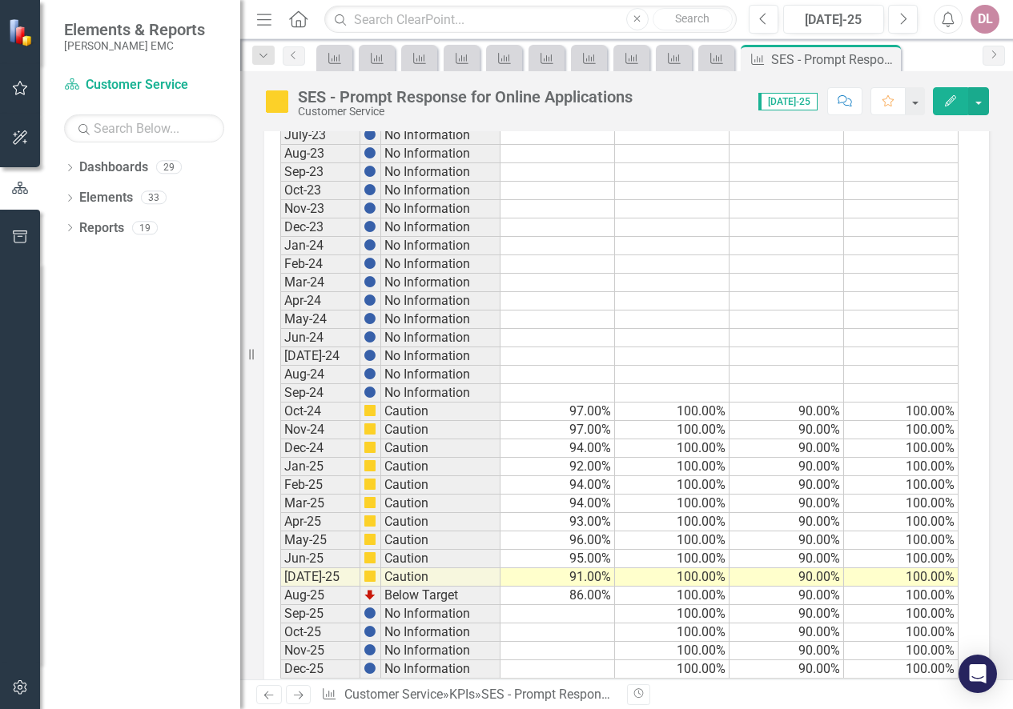
click at [296, 696] on icon at bounding box center [299, 696] width 10 height 8
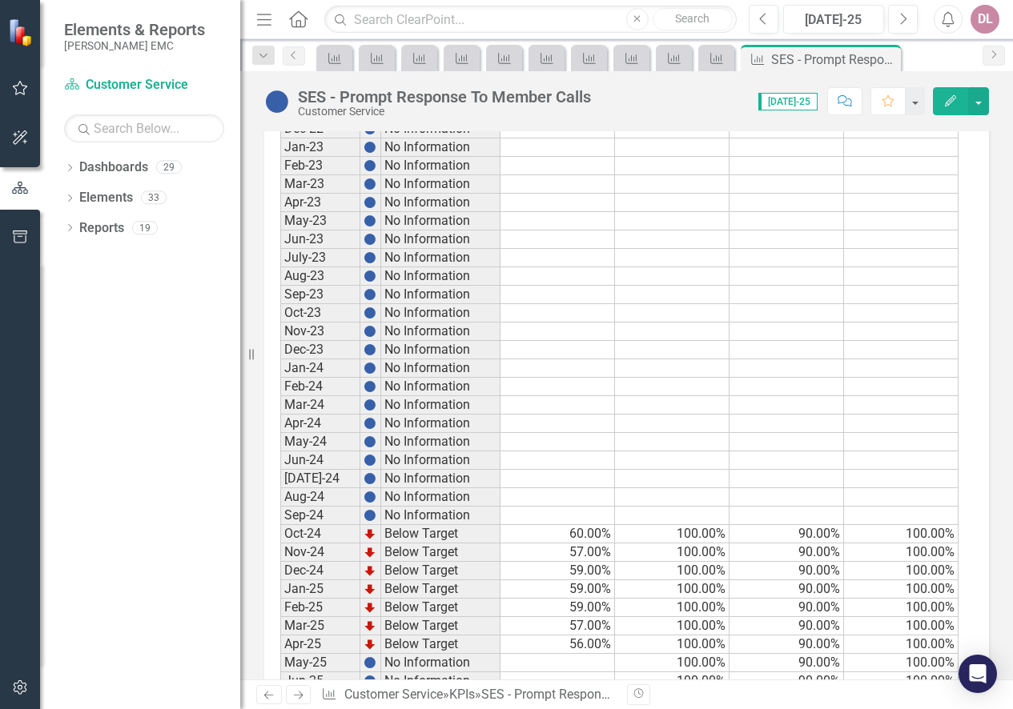
scroll to position [1727, 0]
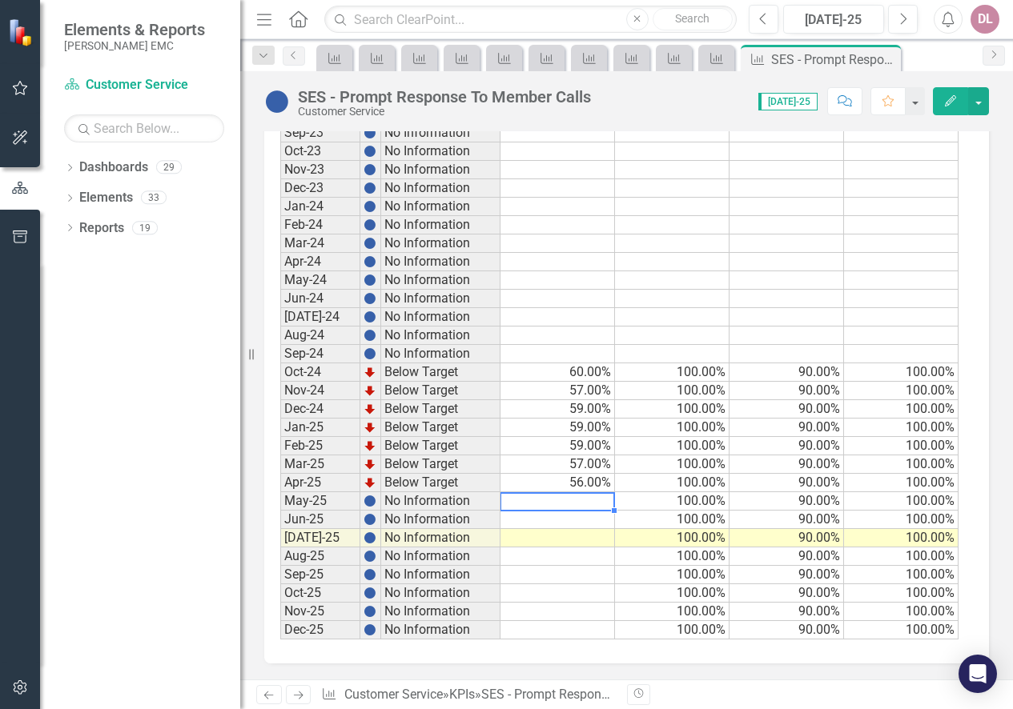
click at [592, 502] on td at bounding box center [557, 501] width 114 height 18
click at [585, 498] on td at bounding box center [557, 501] width 114 height 18
click at [597, 504] on td at bounding box center [557, 501] width 114 height 18
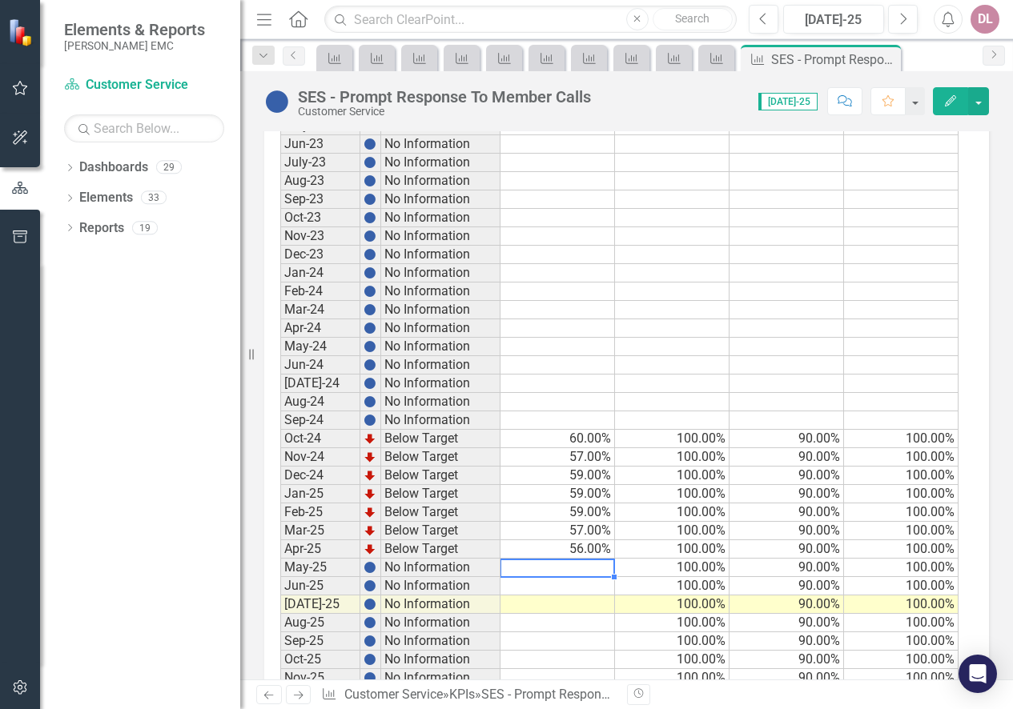
scroll to position [1681, 0]
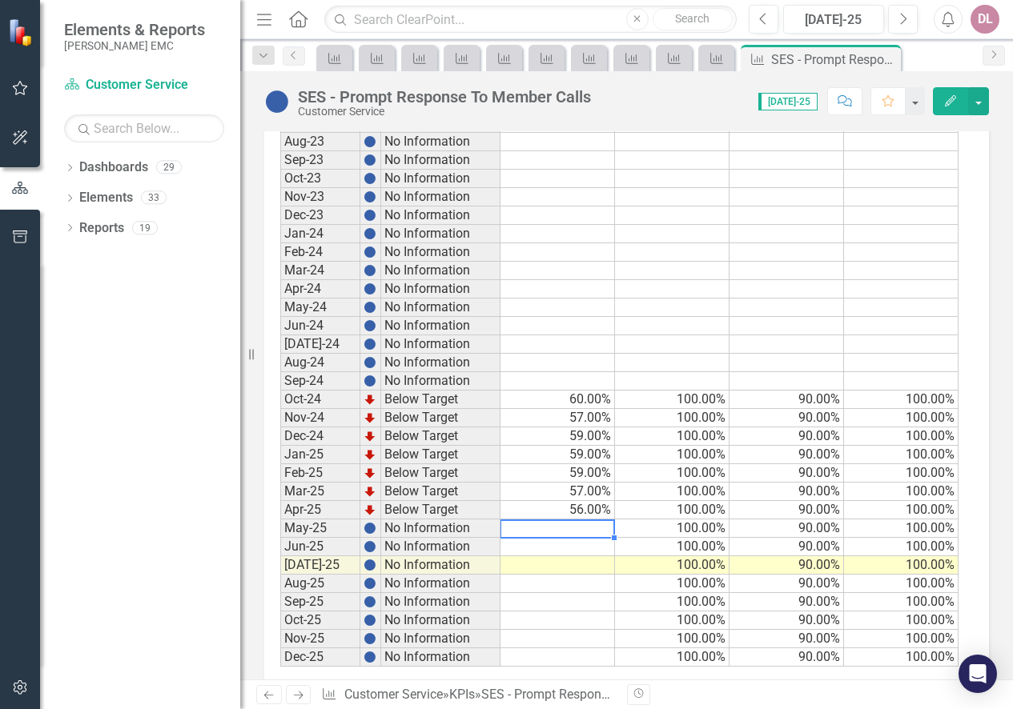
click at [568, 538] on td at bounding box center [557, 529] width 114 height 18
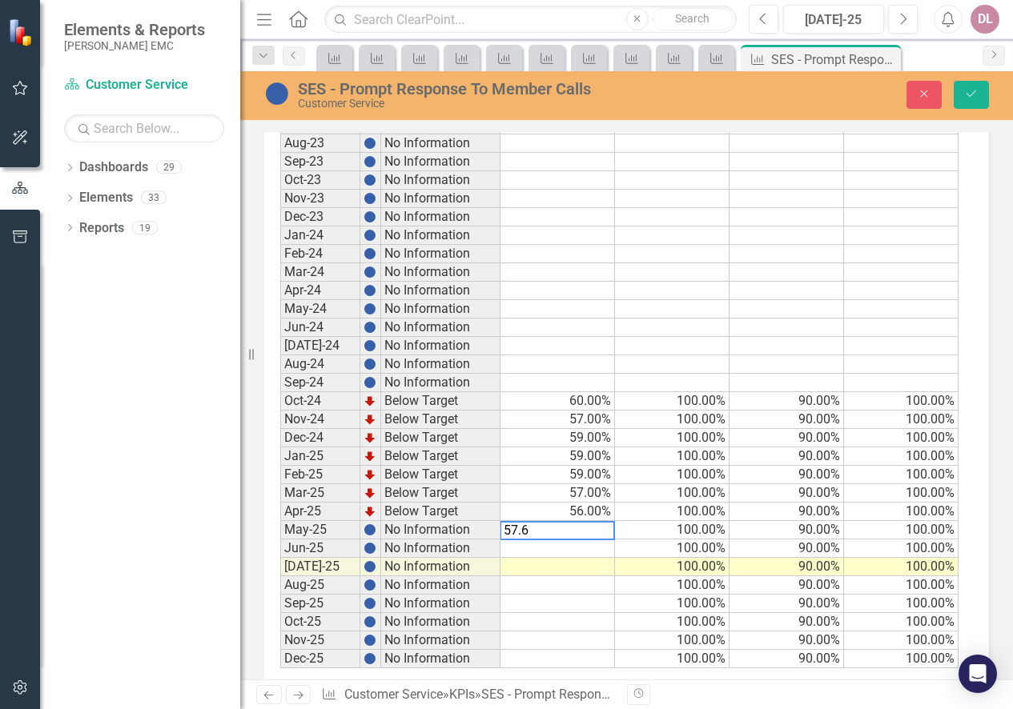
type textarea "57.65"
click at [537, 558] on td at bounding box center [557, 549] width 114 height 18
type textarea "56.32"
click at [976, 94] on icon "Save" at bounding box center [971, 93] width 14 height 11
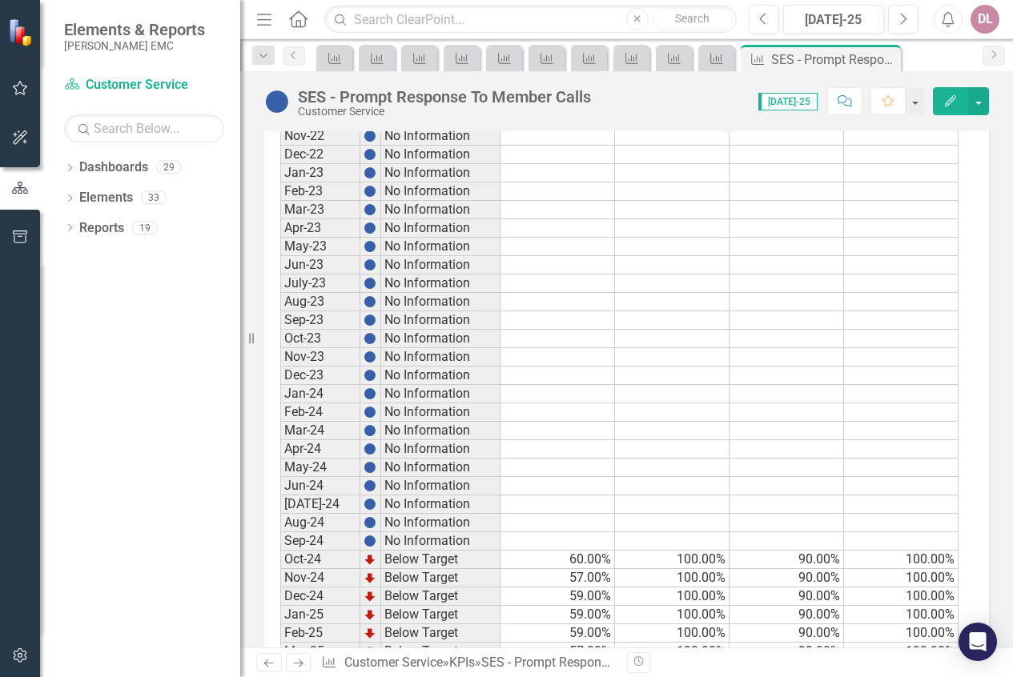
scroll to position [1759, 0]
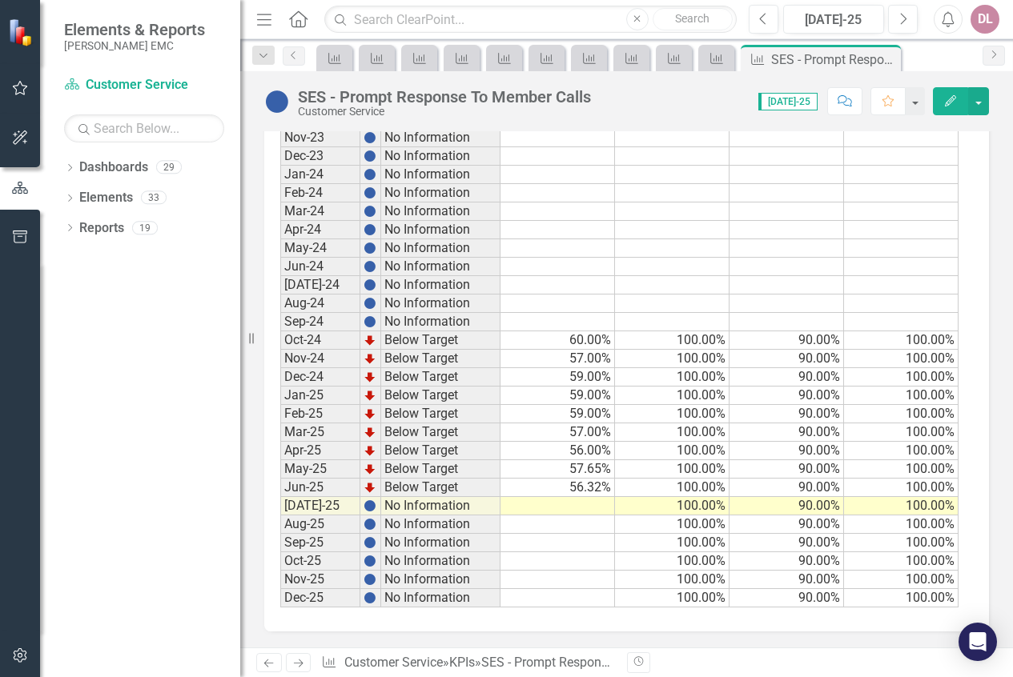
click at [572, 508] on td at bounding box center [557, 506] width 114 height 18
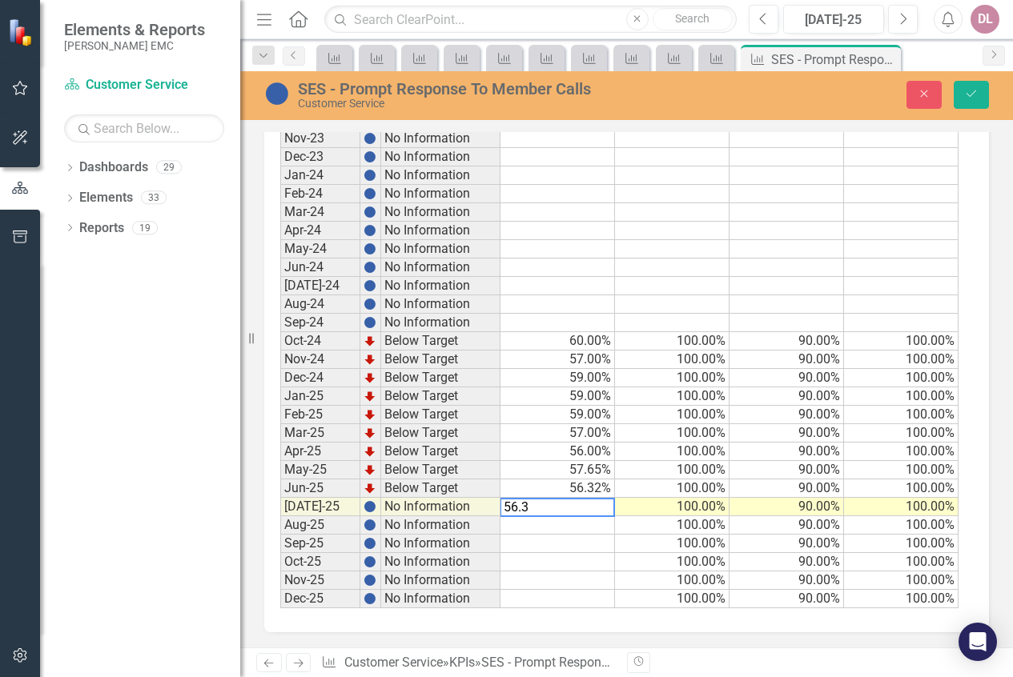
type textarea "56.32"
click at [550, 524] on td at bounding box center [557, 525] width 114 height 18
click at [568, 488] on td "56.32%" at bounding box center [557, 489] width 114 height 18
click at [603, 472] on td "57.65%" at bounding box center [557, 470] width 114 height 18
click at [280, 463] on div "Period Status Current Target Red-Yellow Yellow-Green Jan-22 No Information Feb-…" at bounding box center [280, 156] width 0 height 903
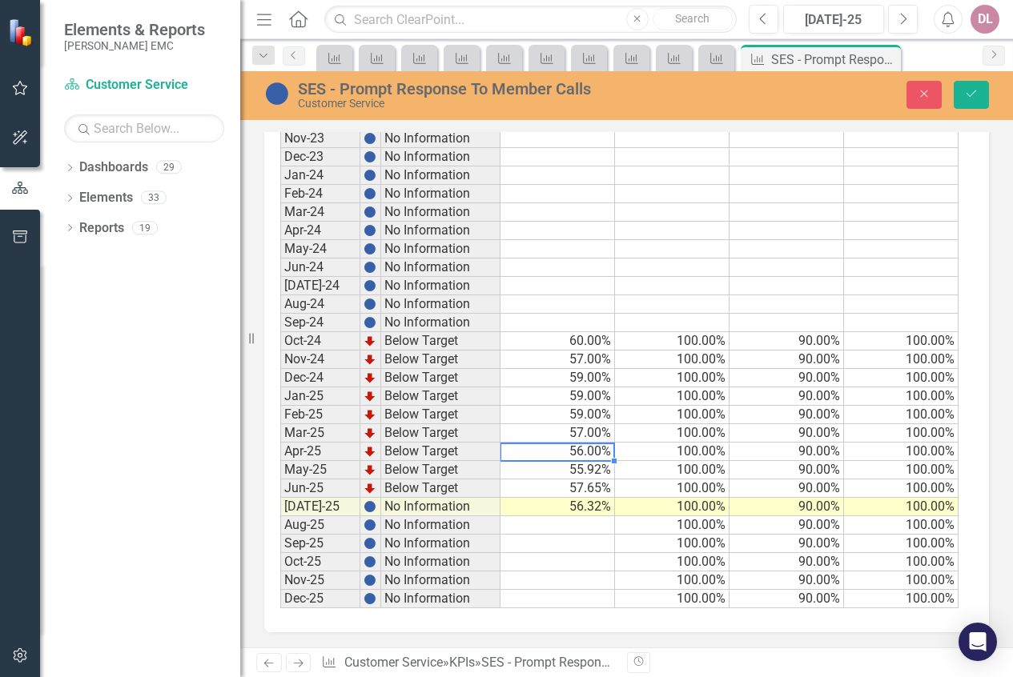
click at [601, 451] on td "56.00%" at bounding box center [557, 452] width 114 height 18
click at [593, 449] on td "56.13%" at bounding box center [557, 452] width 114 height 18
click at [590, 432] on td "57.00%" at bounding box center [557, 433] width 114 height 18
click at [603, 390] on td "59.00%" at bounding box center [557, 397] width 114 height 18
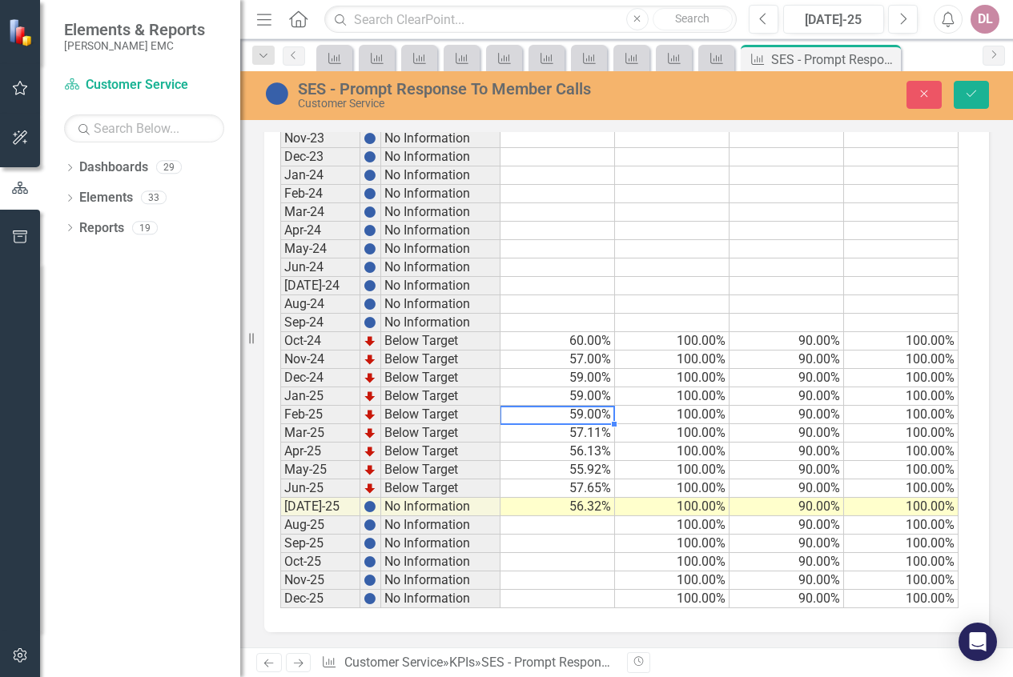
click at [594, 414] on td "59.00%" at bounding box center [557, 415] width 114 height 18
click at [552, 398] on td "59.00%" at bounding box center [557, 397] width 114 height 18
type textarea "58.80"
click at [962, 91] on button "Save" at bounding box center [971, 95] width 35 height 28
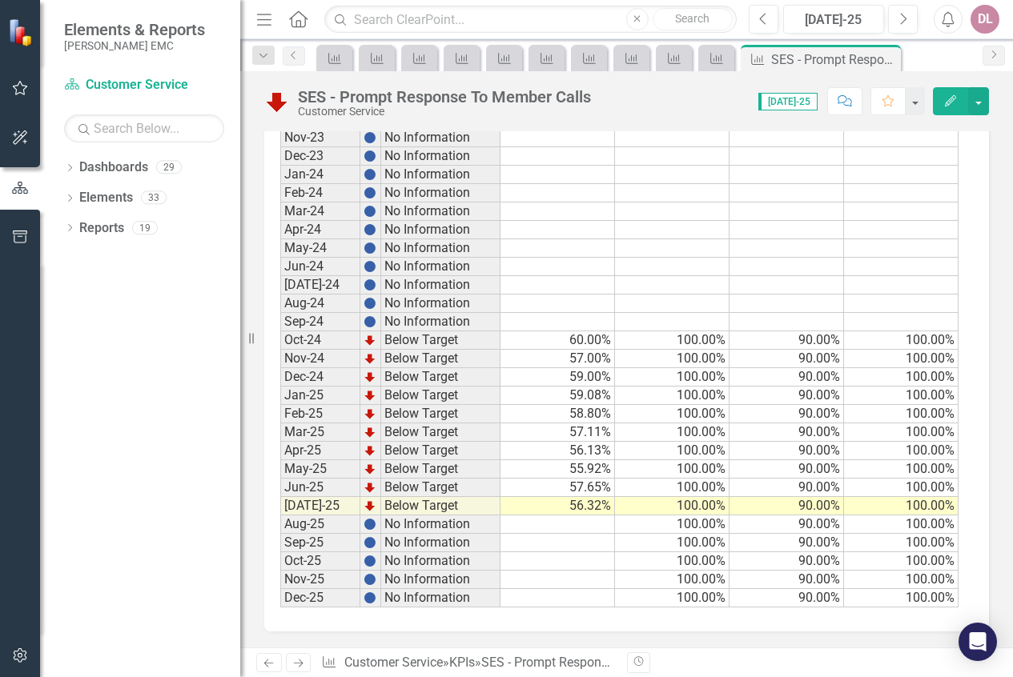
click at [304, 656] on link "Next" at bounding box center [299, 662] width 26 height 19
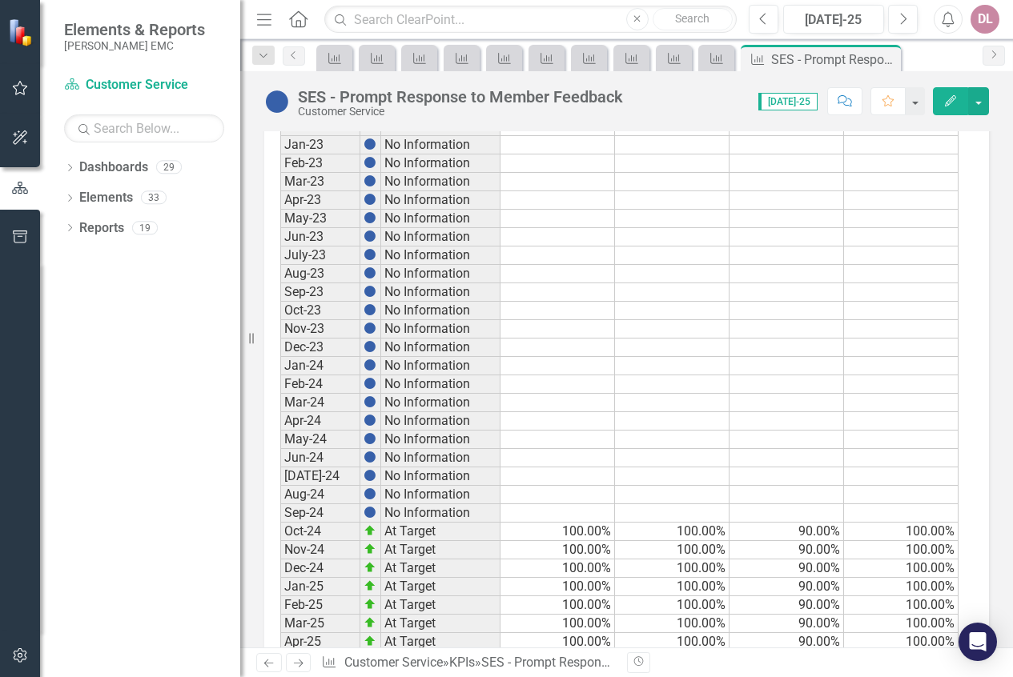
scroll to position [1723, 0]
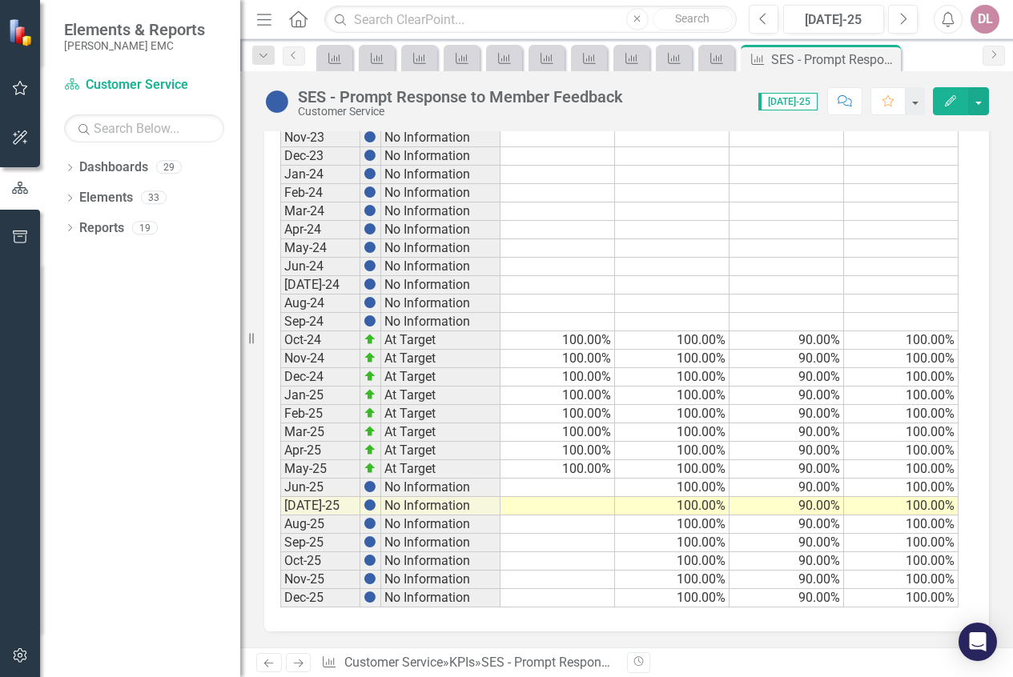
click at [539, 492] on td at bounding box center [557, 488] width 114 height 18
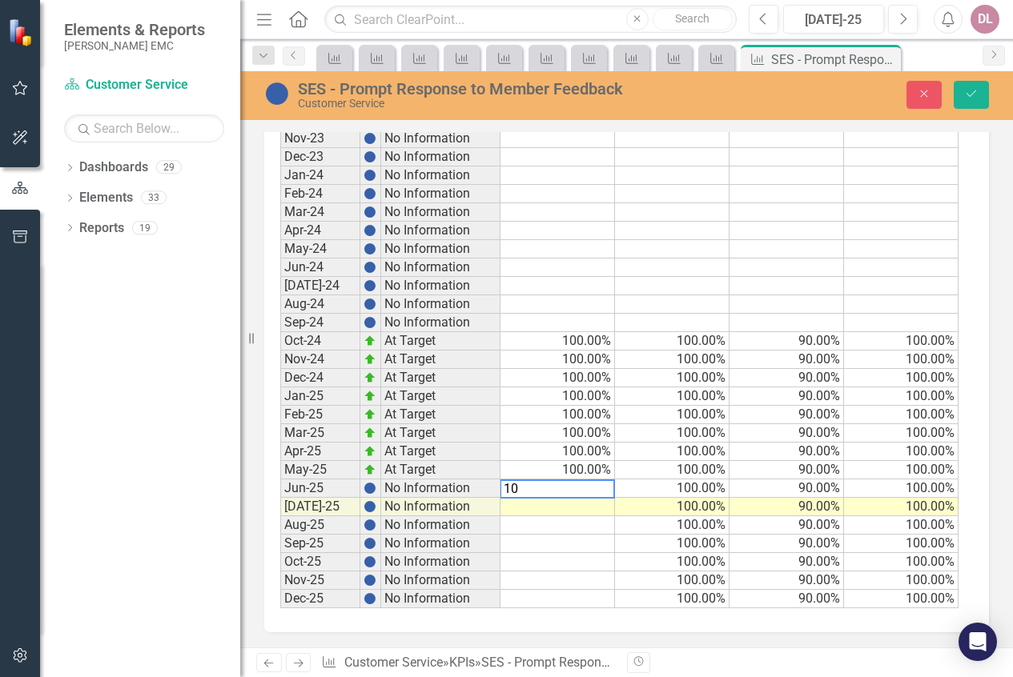
type textarea "100"
click at [983, 90] on button "Save" at bounding box center [971, 95] width 35 height 28
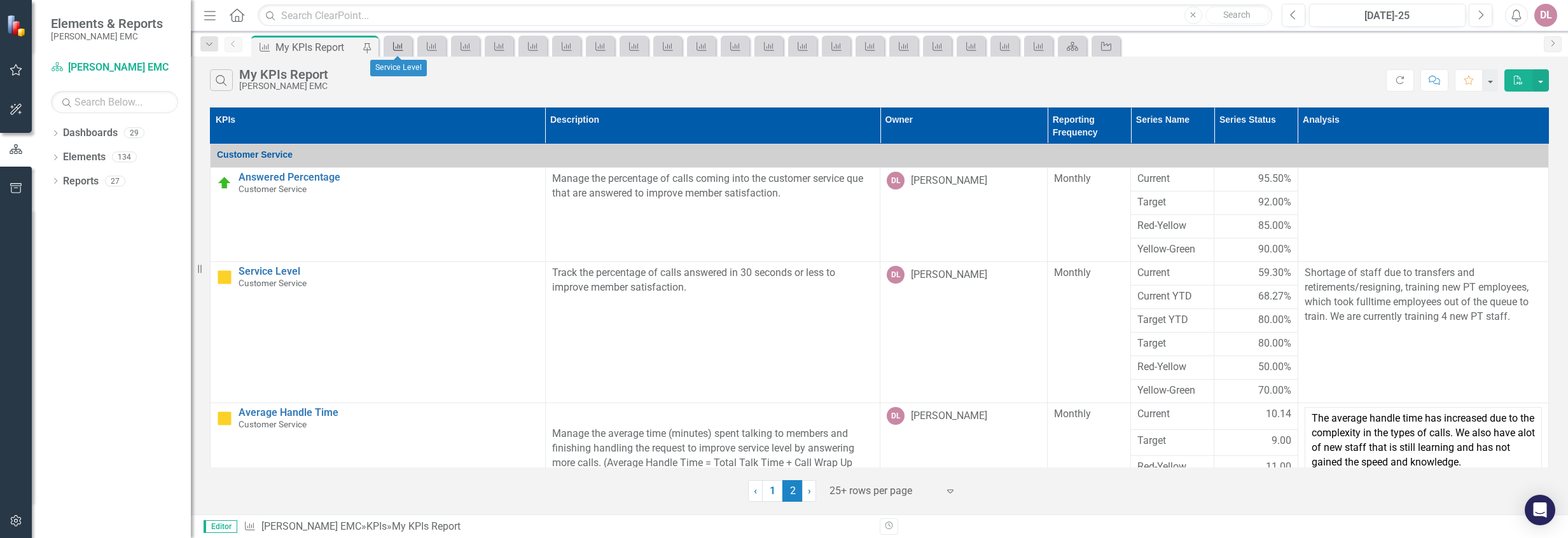
click at [392, 46] on icon "KPI" at bounding box center [398, 46] width 13 height 10
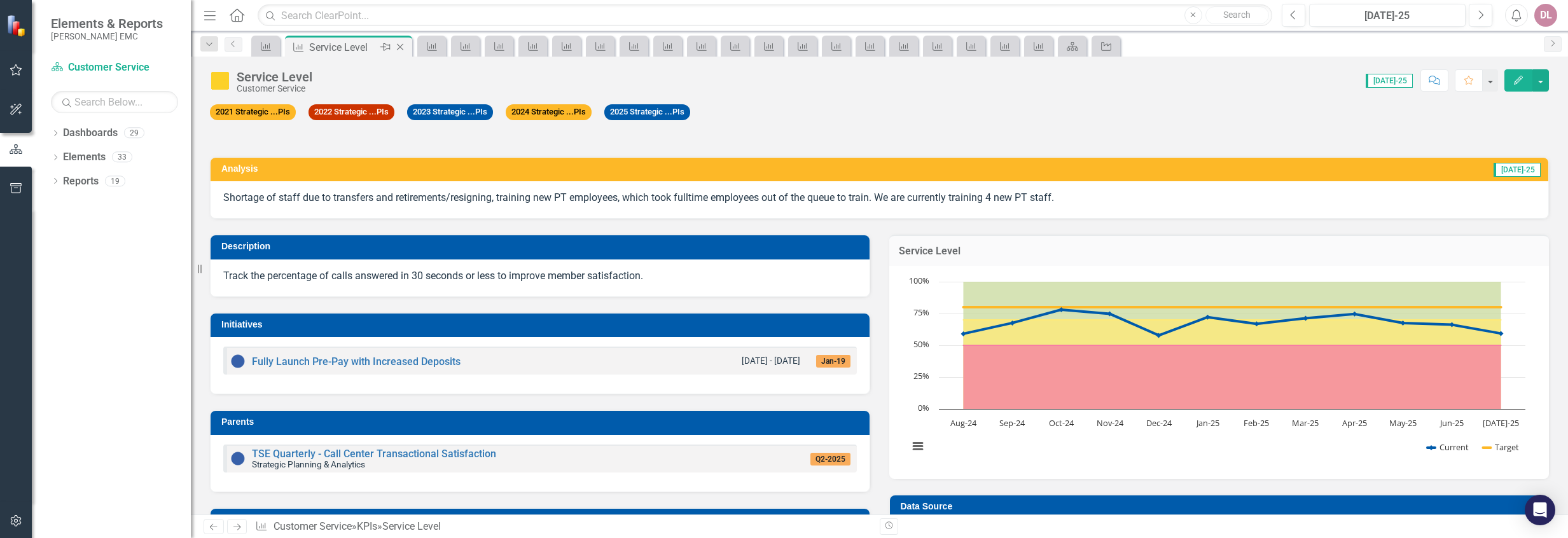
click at [399, 46] on icon at bounding box center [400, 47] width 7 height 7
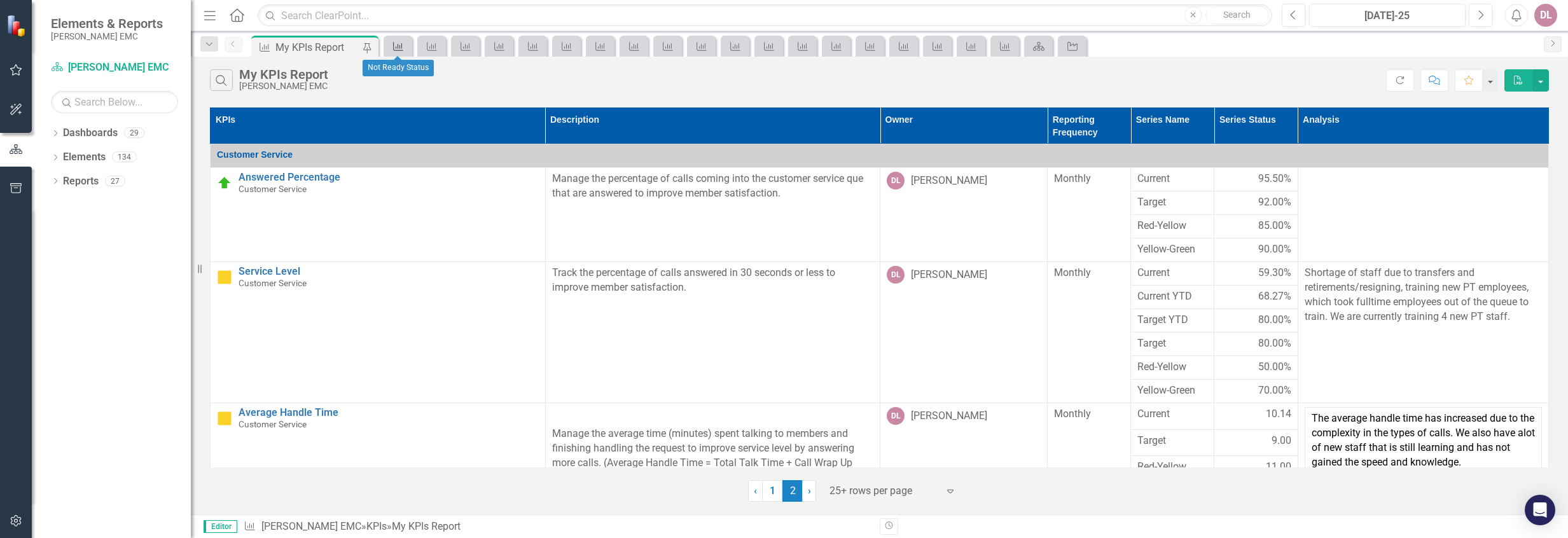
click at [397, 45] on icon "KPI" at bounding box center [398, 46] width 13 height 10
